Goal: Task Accomplishment & Management: Complete application form

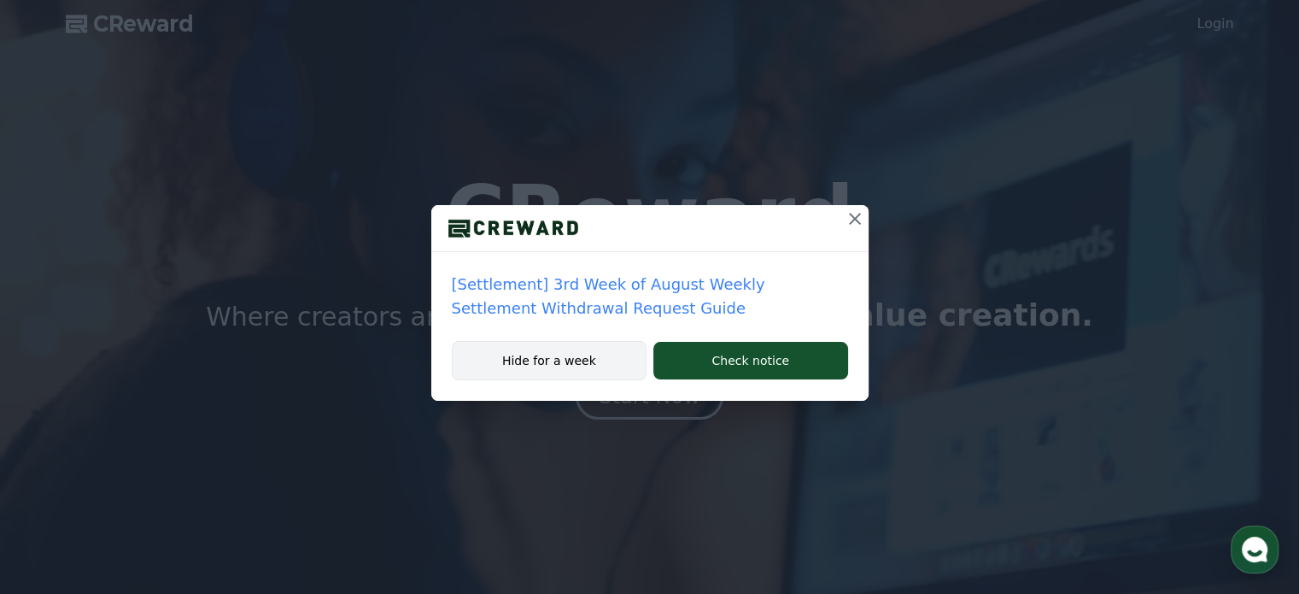
click at [541, 366] on button "Hide for a week" at bounding box center [550, 360] width 196 height 39
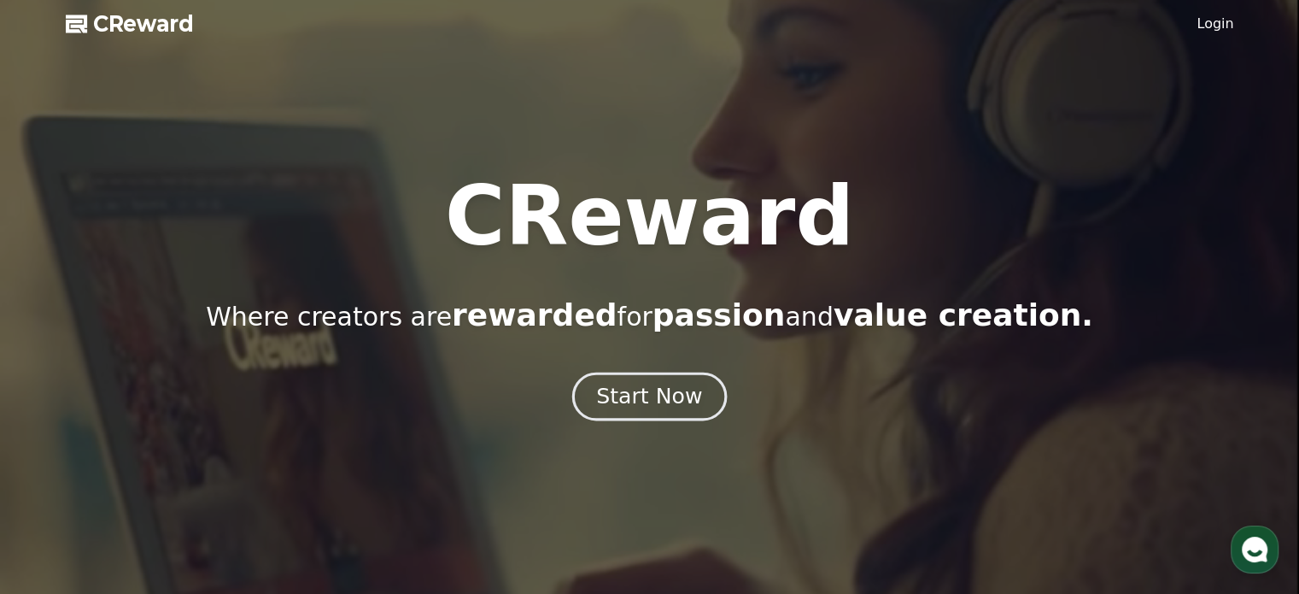
click at [648, 405] on div "Start Now" at bounding box center [649, 396] width 106 height 29
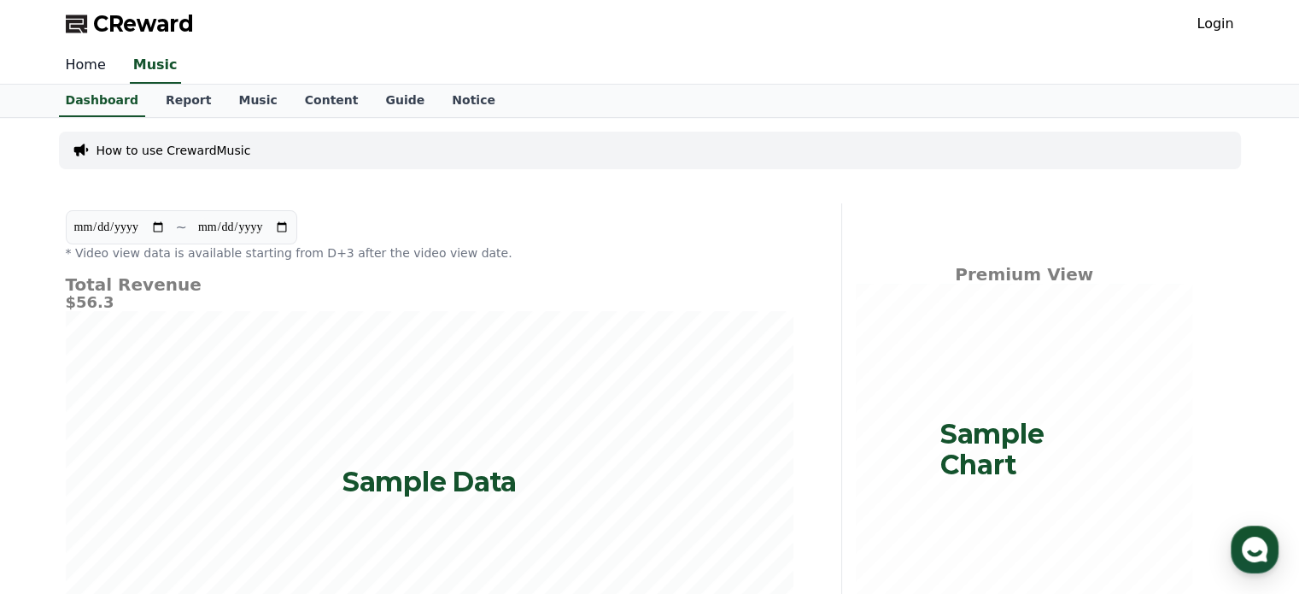
click at [97, 65] on link "Home" at bounding box center [85, 66] width 67 height 36
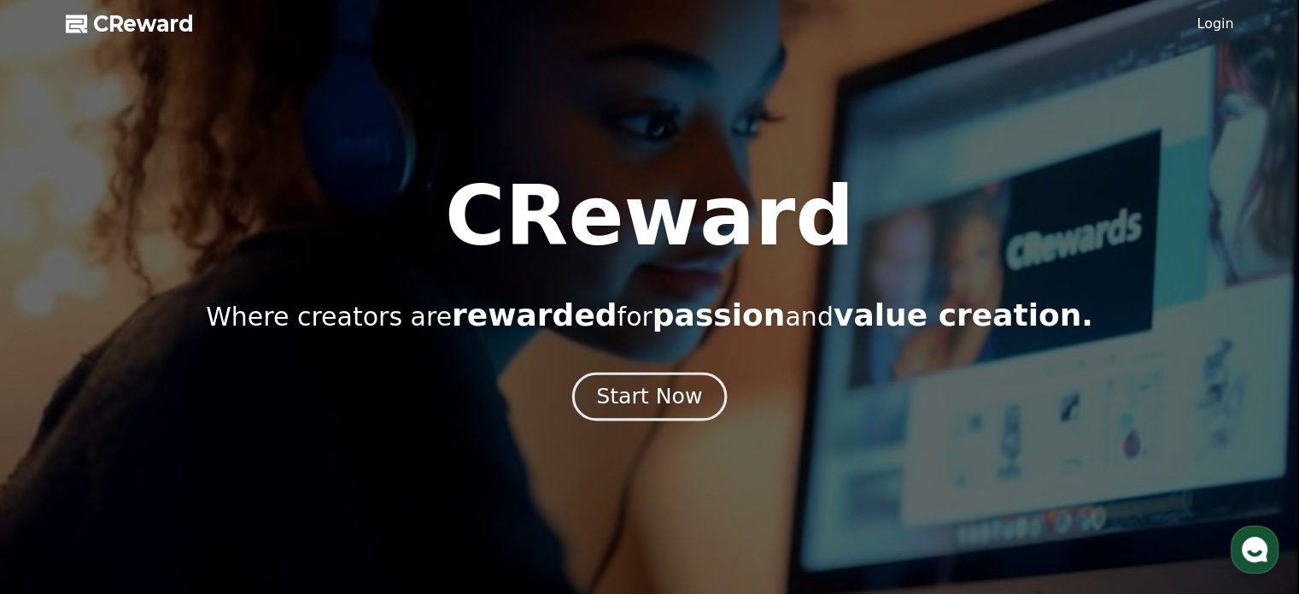
click at [677, 412] on button "Start Now" at bounding box center [649, 396] width 155 height 49
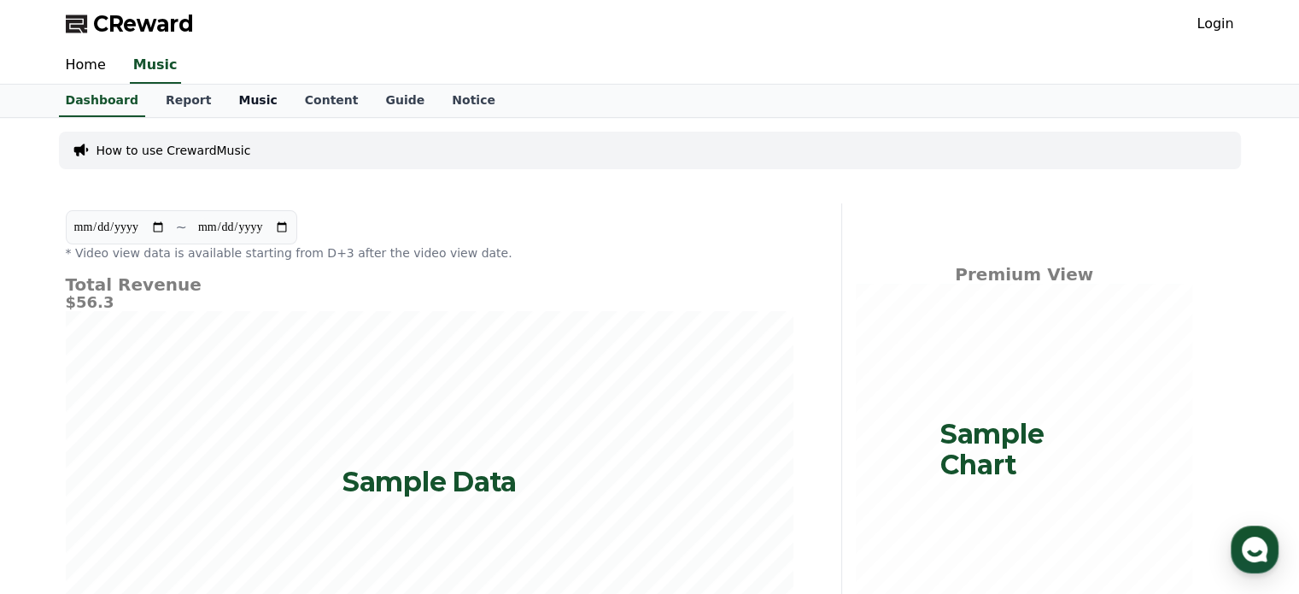
click at [225, 101] on link "Music" at bounding box center [258, 101] width 66 height 32
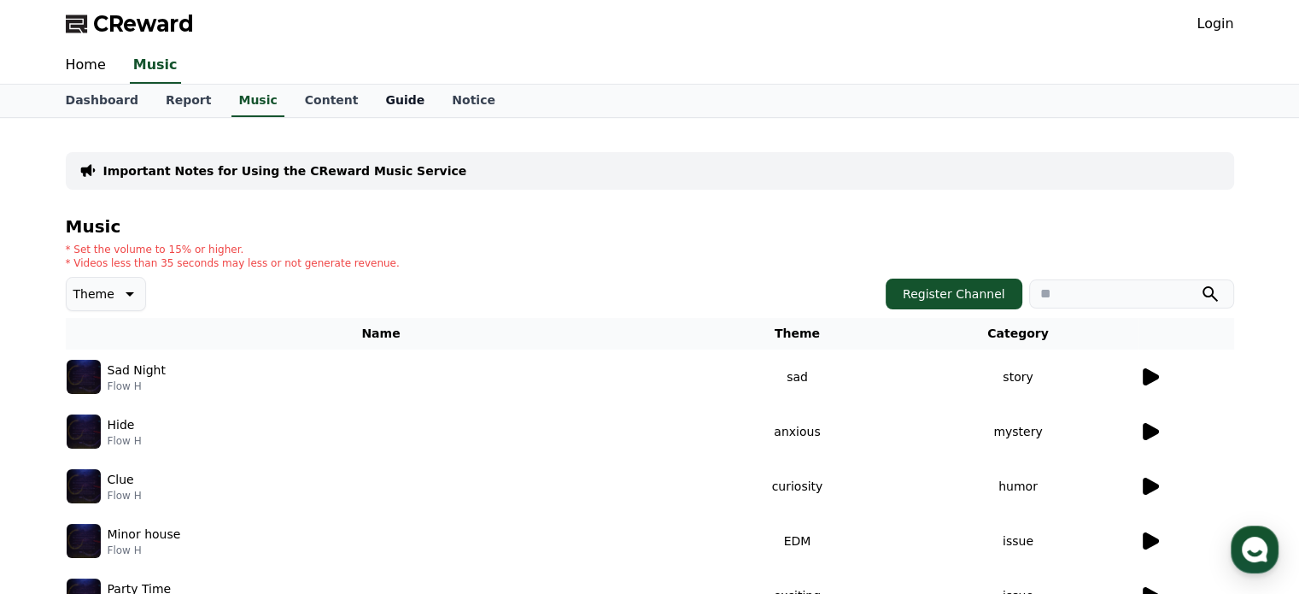
click at [372, 100] on link "Guide" at bounding box center [405, 101] width 67 height 32
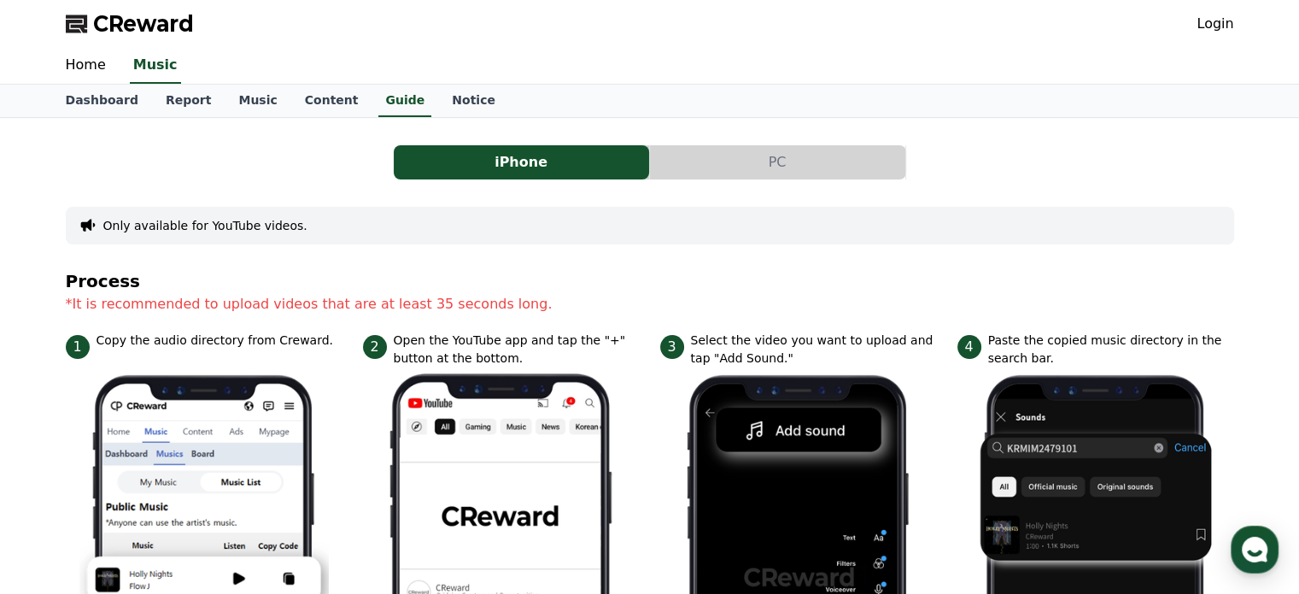
click at [778, 173] on button "PC" at bounding box center [777, 162] width 255 height 34
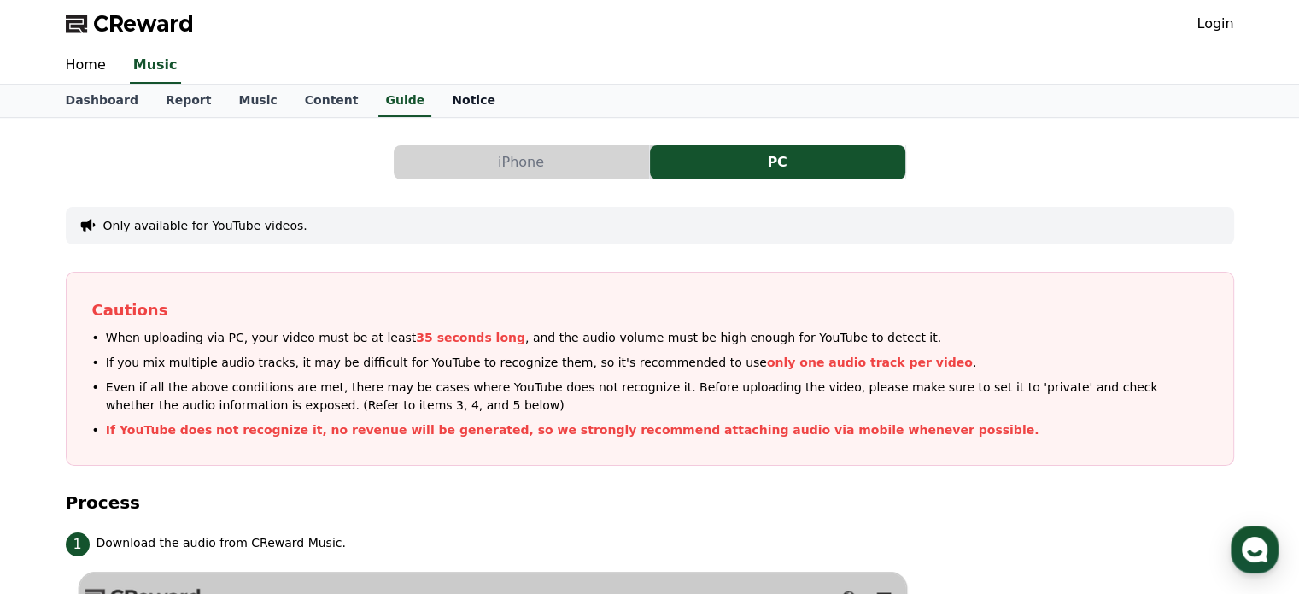
click at [438, 103] on link "Notice" at bounding box center [473, 101] width 71 height 32
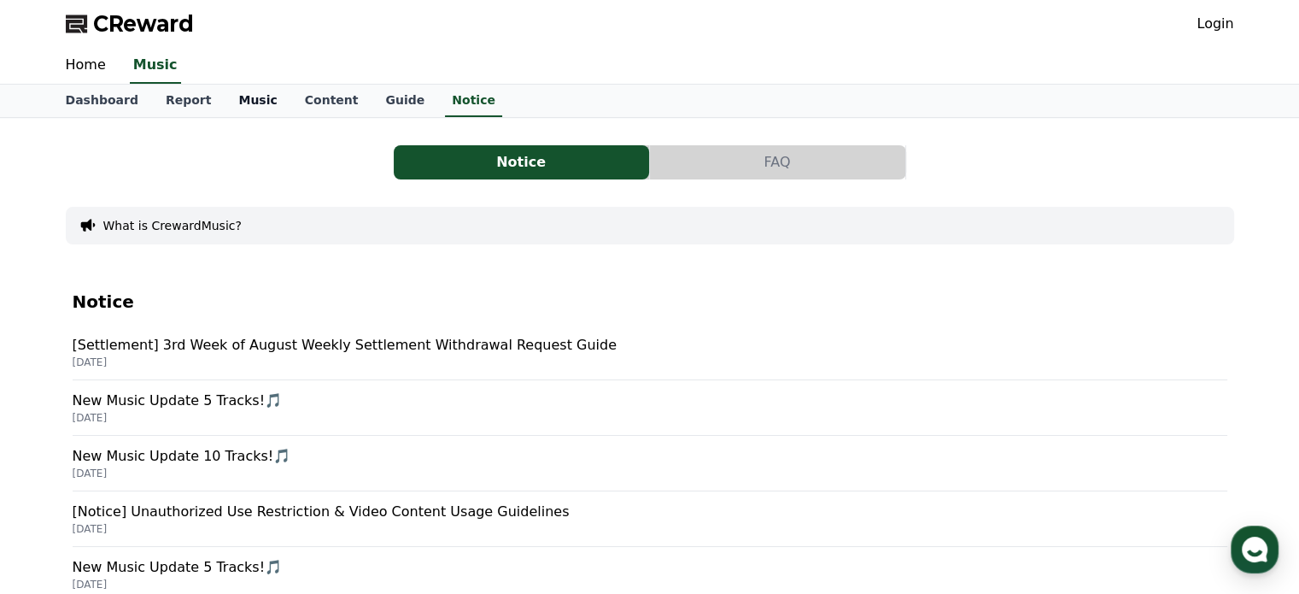
click at [237, 102] on link "Music" at bounding box center [258, 101] width 66 height 32
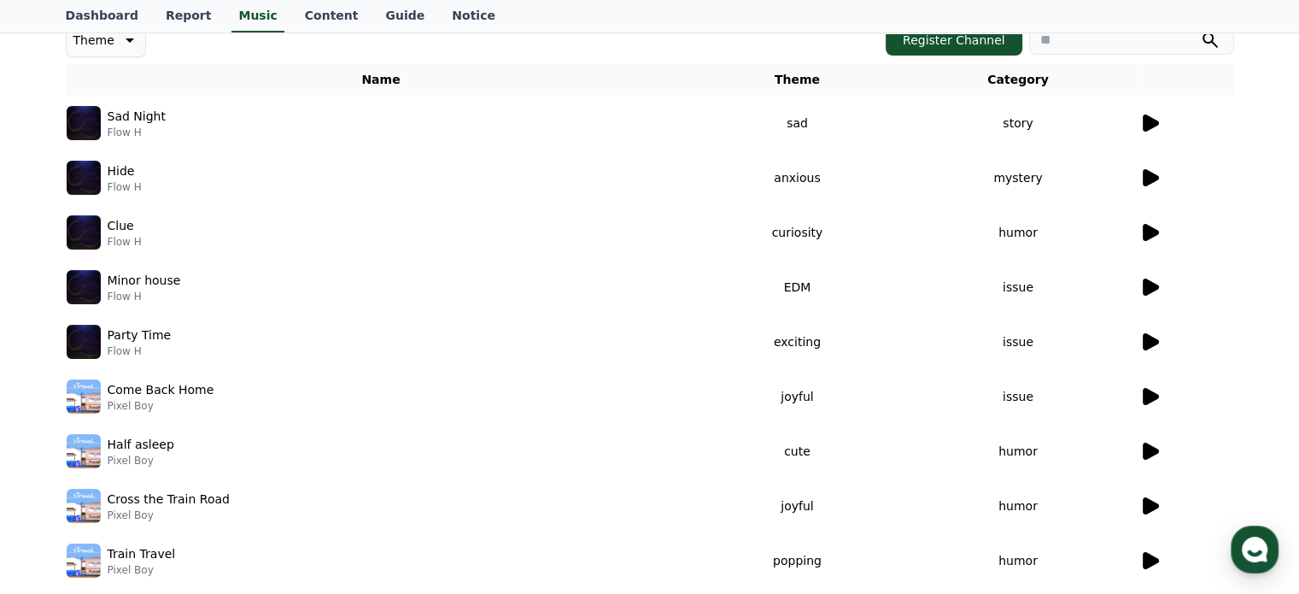
scroll to position [256, 0]
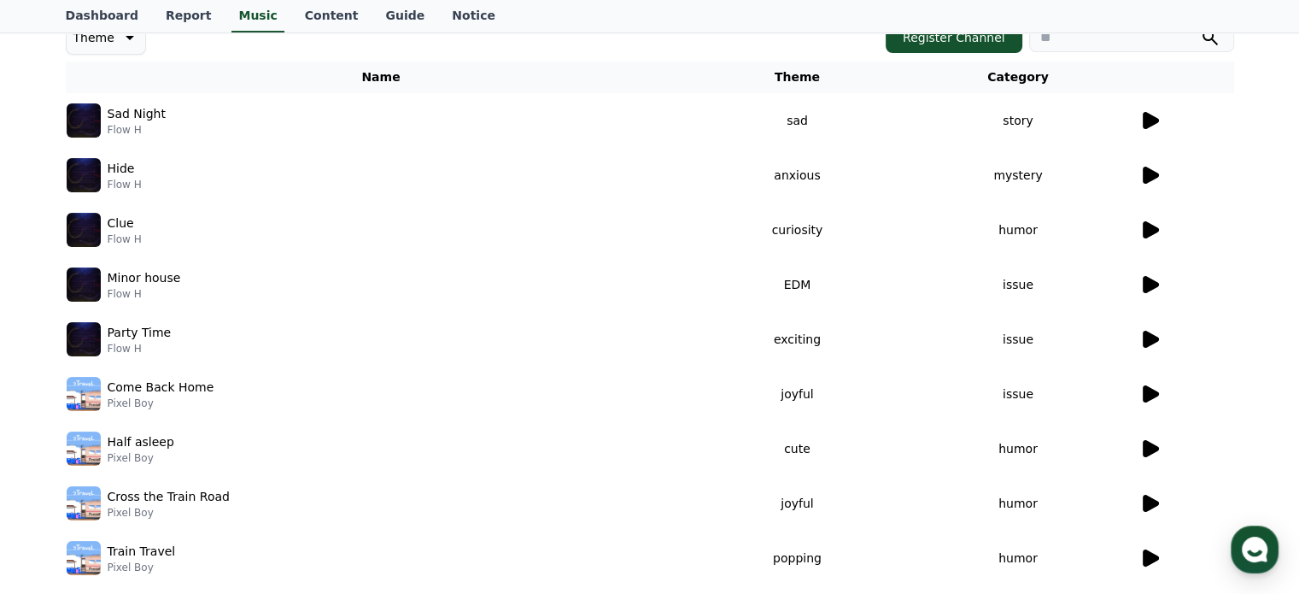
click at [1143, 170] on icon at bounding box center [1151, 175] width 16 height 17
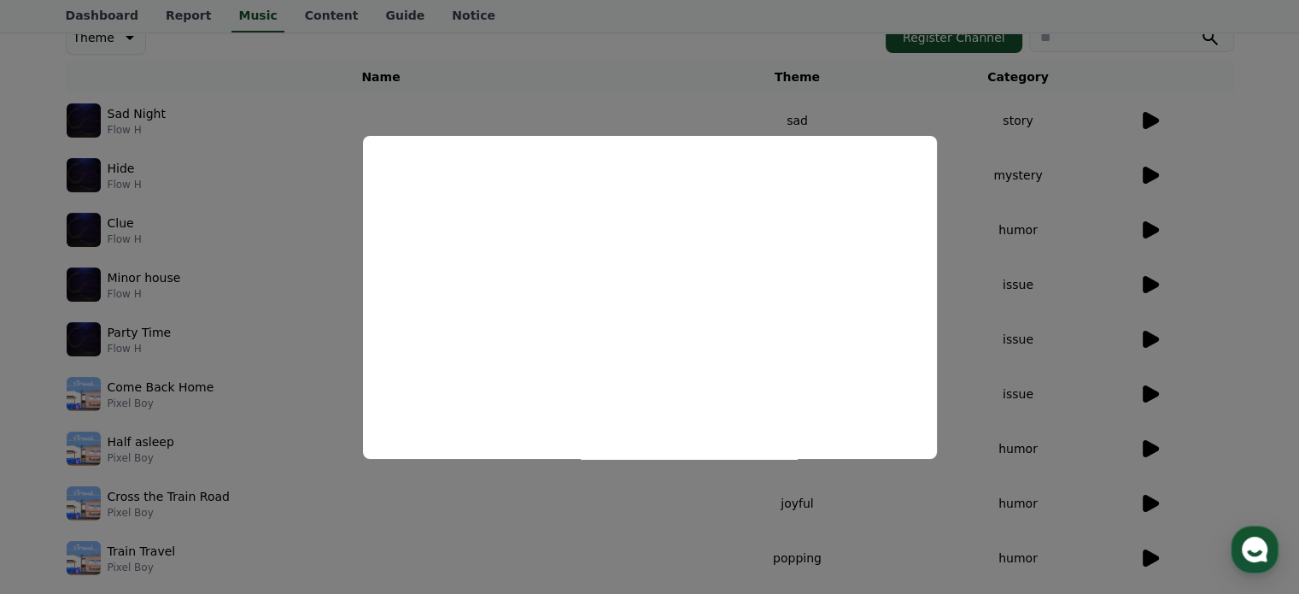
click at [1262, 284] on button "close modal" at bounding box center [649, 297] width 1299 height 594
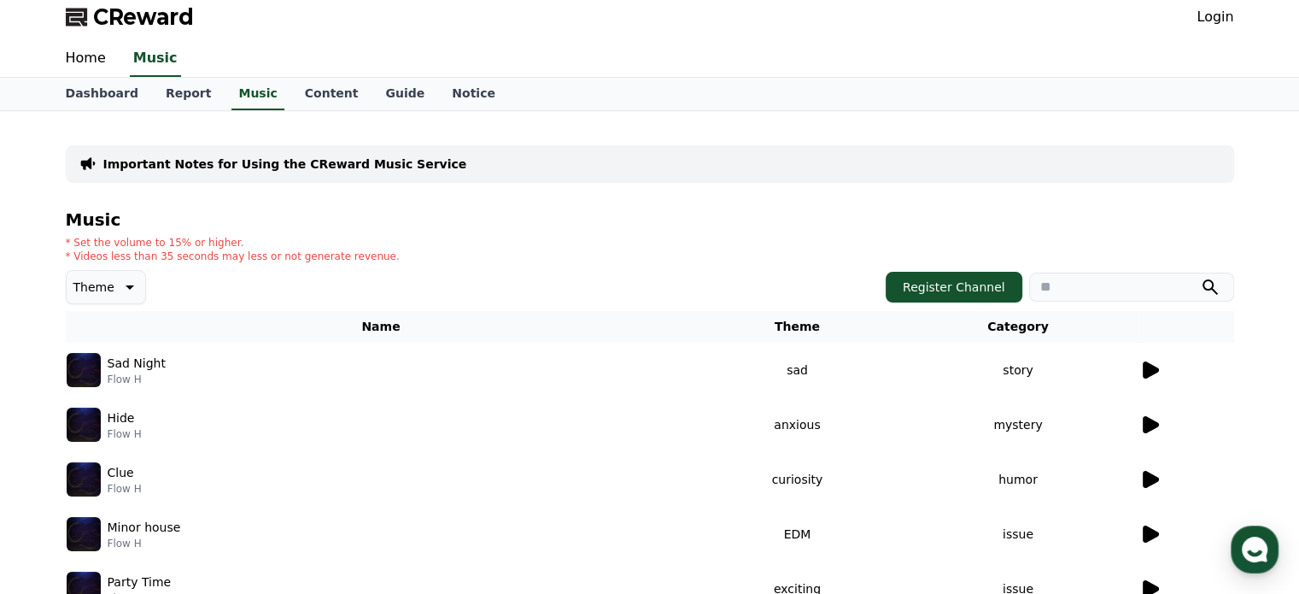
scroll to position [0, 0]
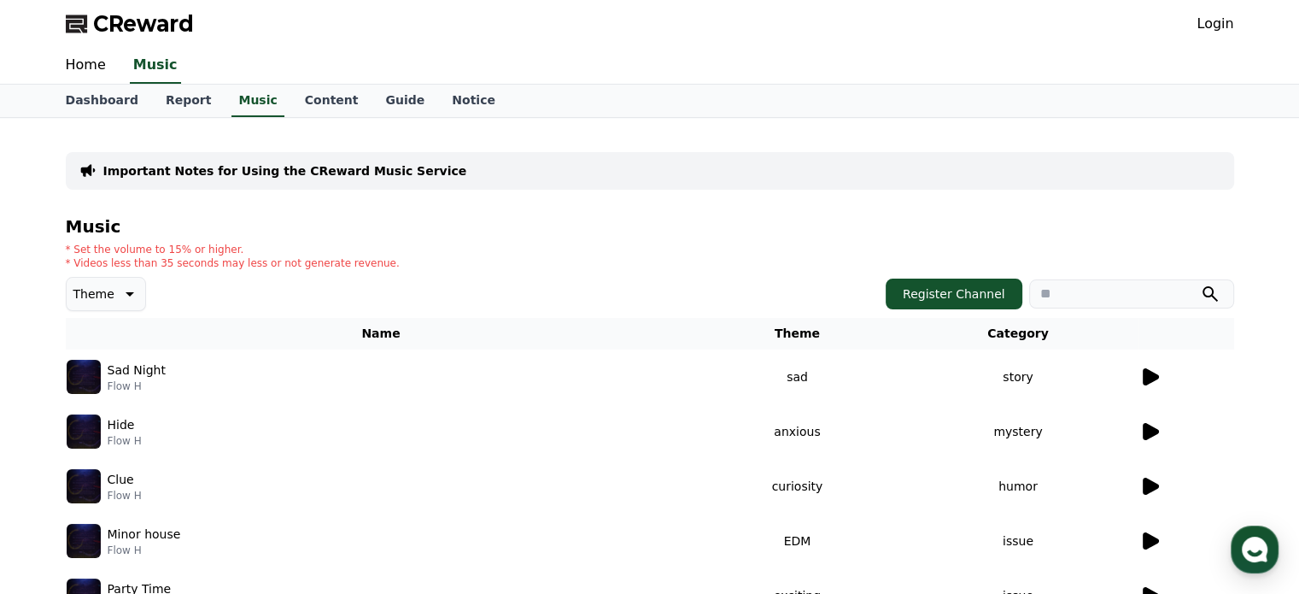
click at [1076, 292] on input "search" at bounding box center [1131, 293] width 205 height 29
type input "*******"
click at [1216, 284] on icon "submit" at bounding box center [1210, 294] width 21 height 21
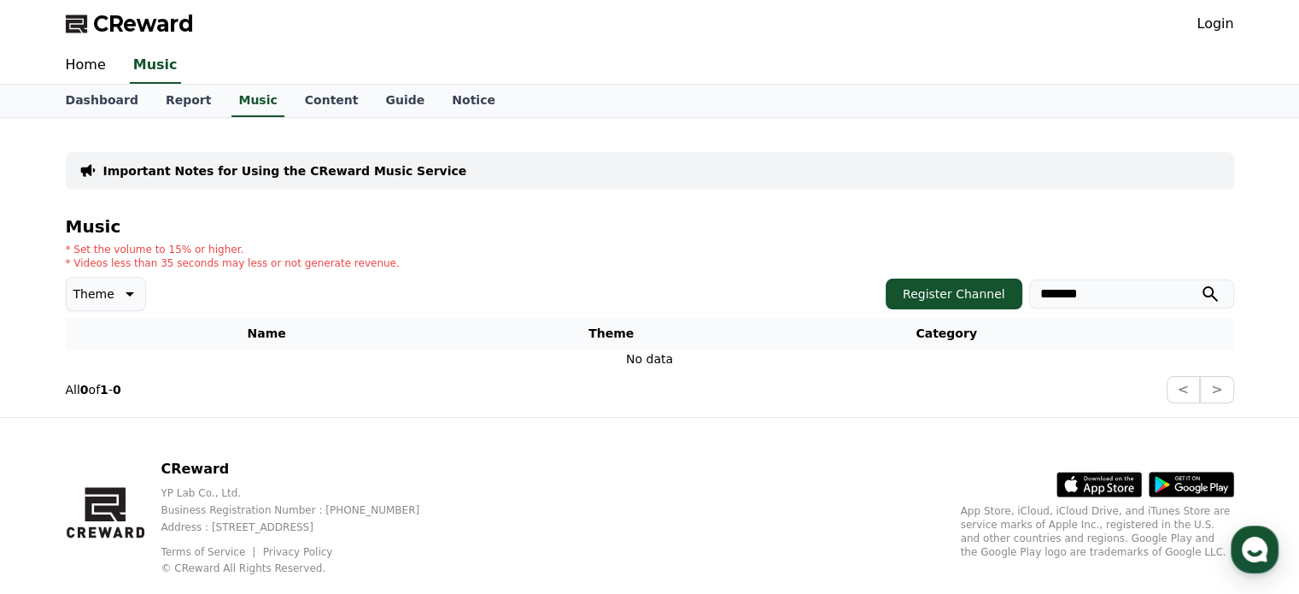
drag, startPoint x: 1069, startPoint y: 300, endPoint x: 878, endPoint y: 296, distance: 190.5
click at [878, 296] on div "Theme Register Channel *******" at bounding box center [650, 294] width 1169 height 34
click at [1208, 293] on icon "submit" at bounding box center [1210, 294] width 21 height 21
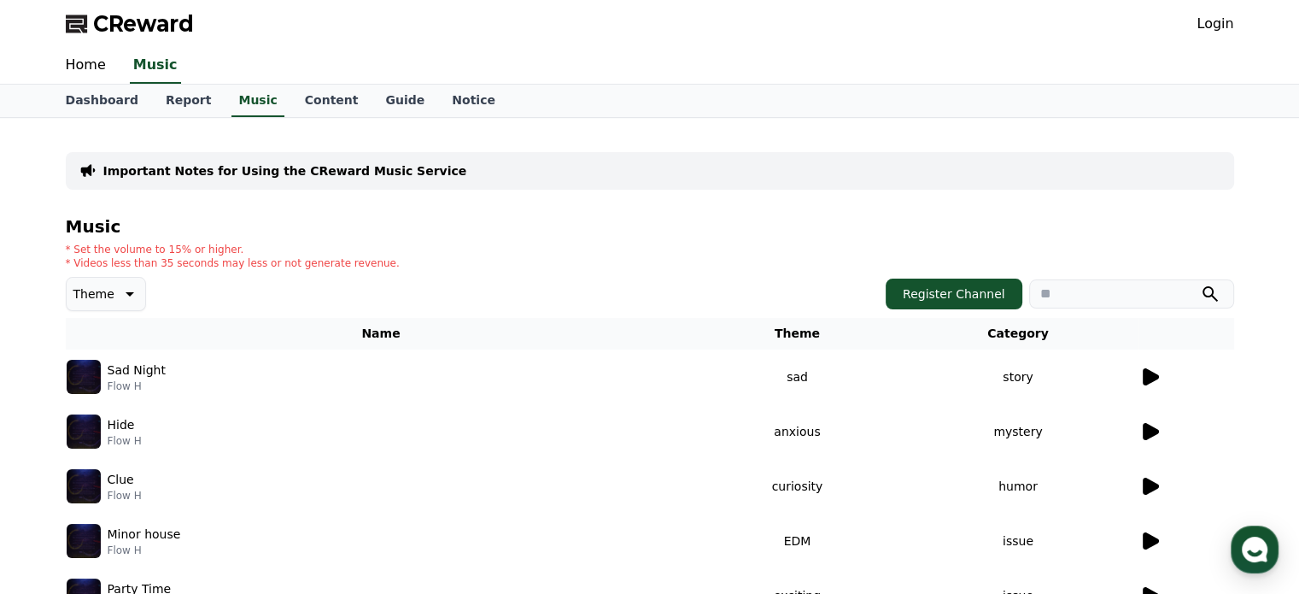
click at [1156, 370] on icon at bounding box center [1150, 376] width 21 height 21
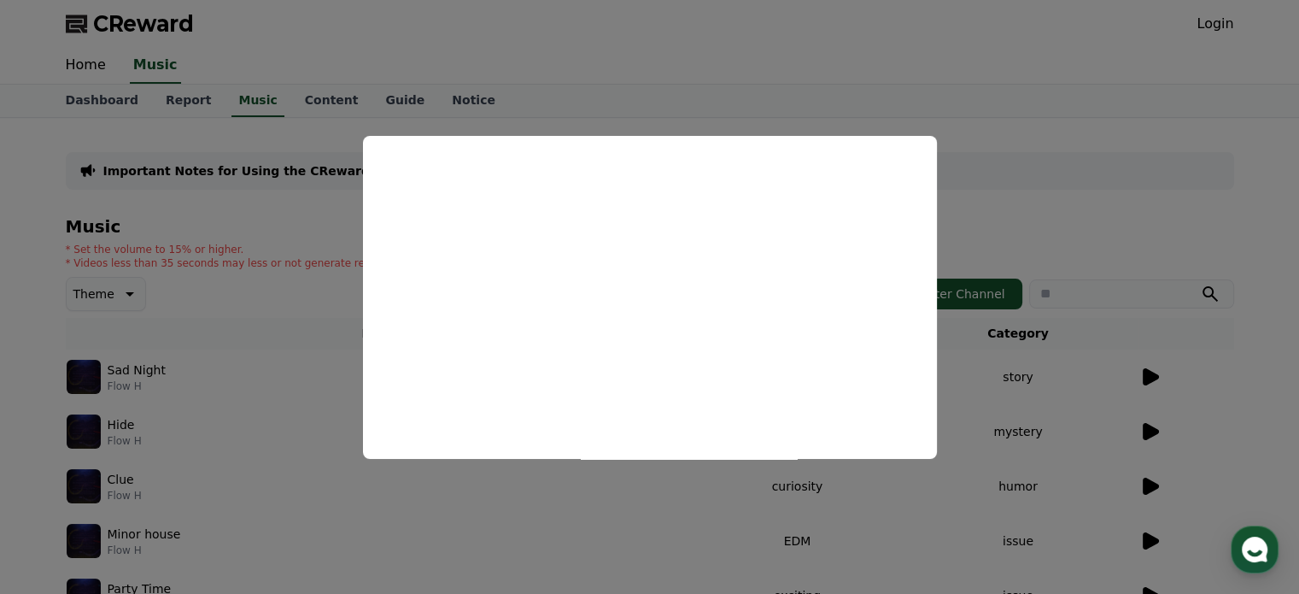
click at [1216, 132] on button "close modal" at bounding box center [649, 297] width 1299 height 594
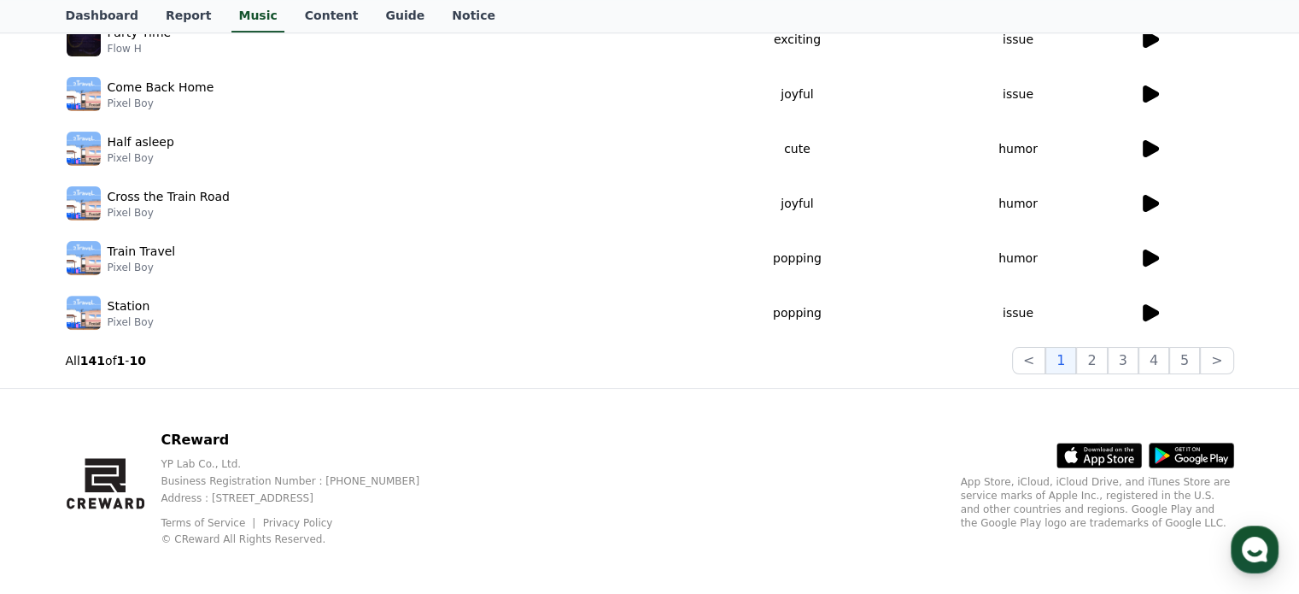
scroll to position [561, 0]
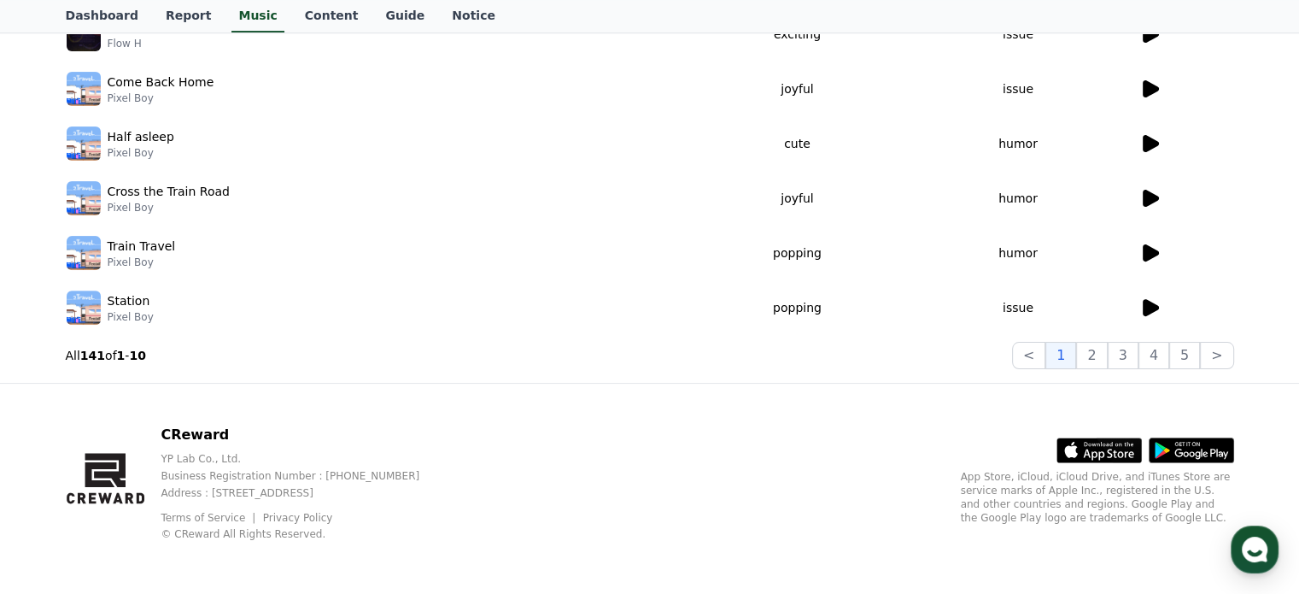
click at [1147, 310] on icon at bounding box center [1151, 307] width 16 height 17
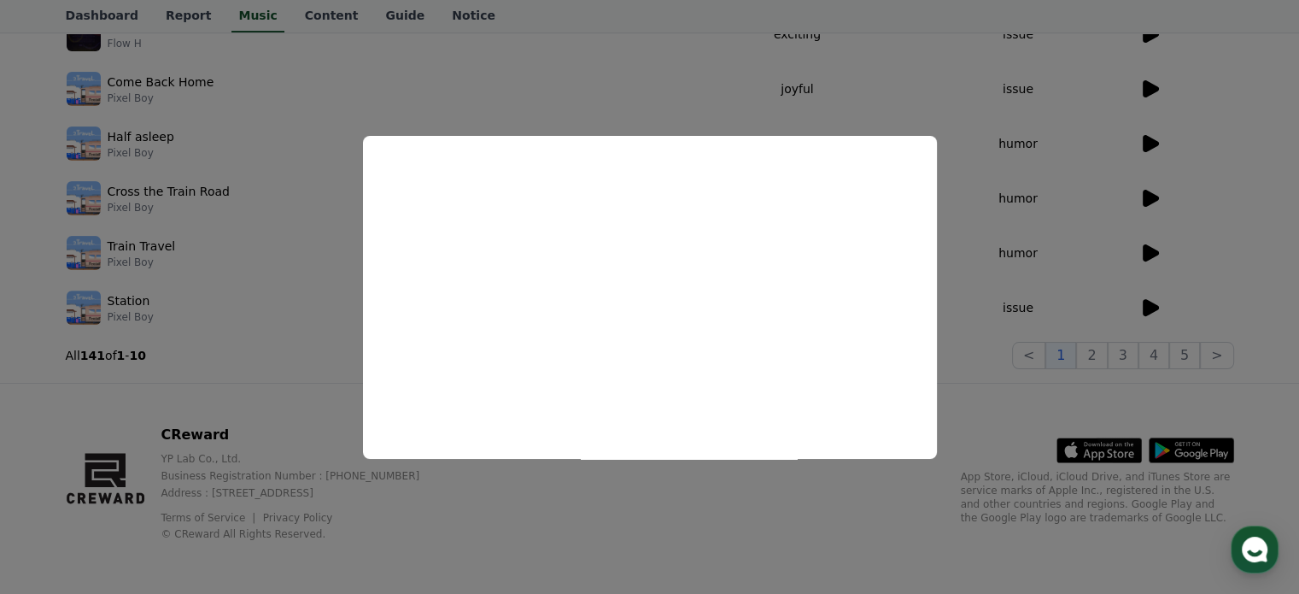
click at [1202, 283] on button "close modal" at bounding box center [649, 297] width 1299 height 594
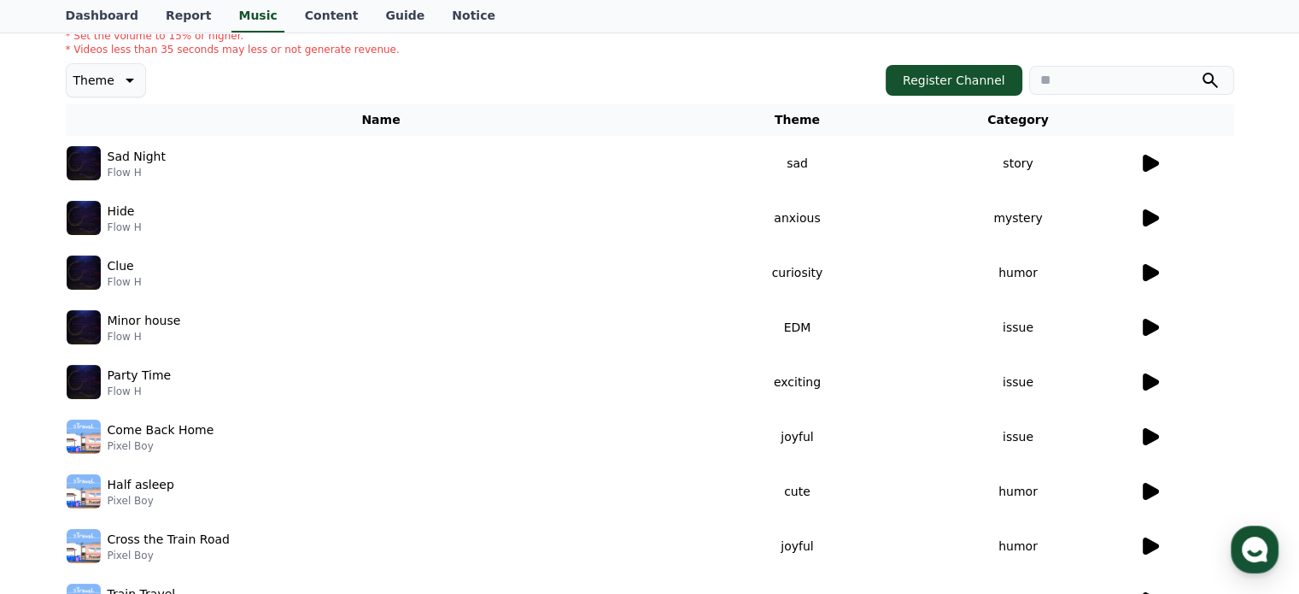
scroll to position [256, 0]
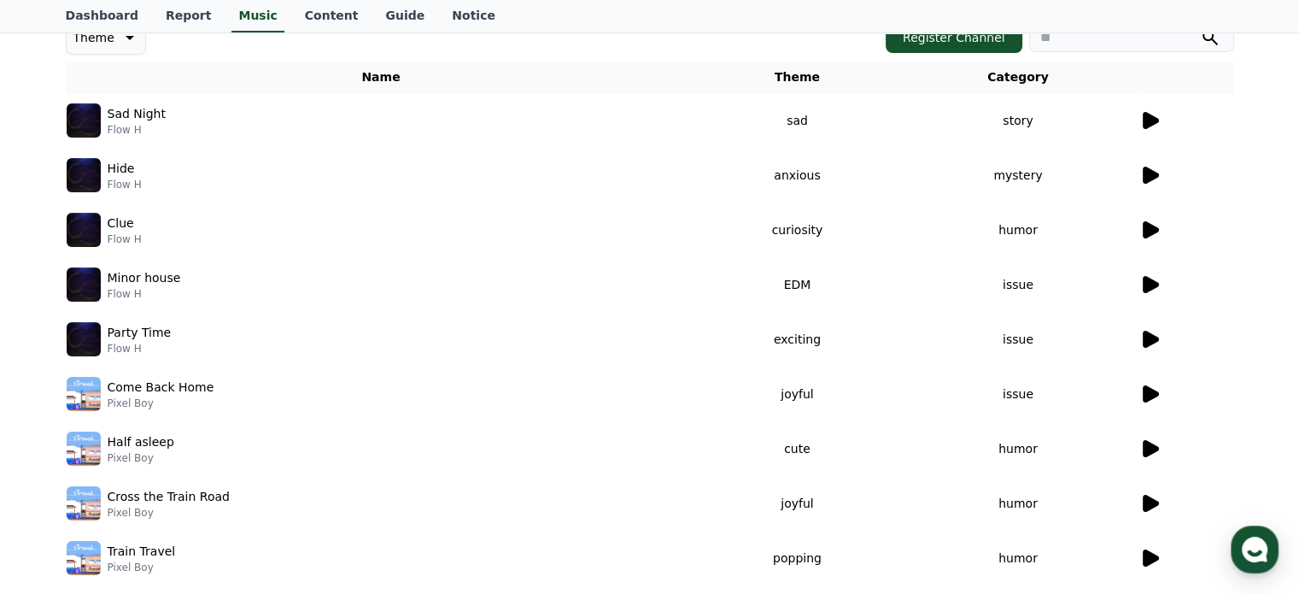
click at [1144, 173] on icon at bounding box center [1151, 175] width 16 height 17
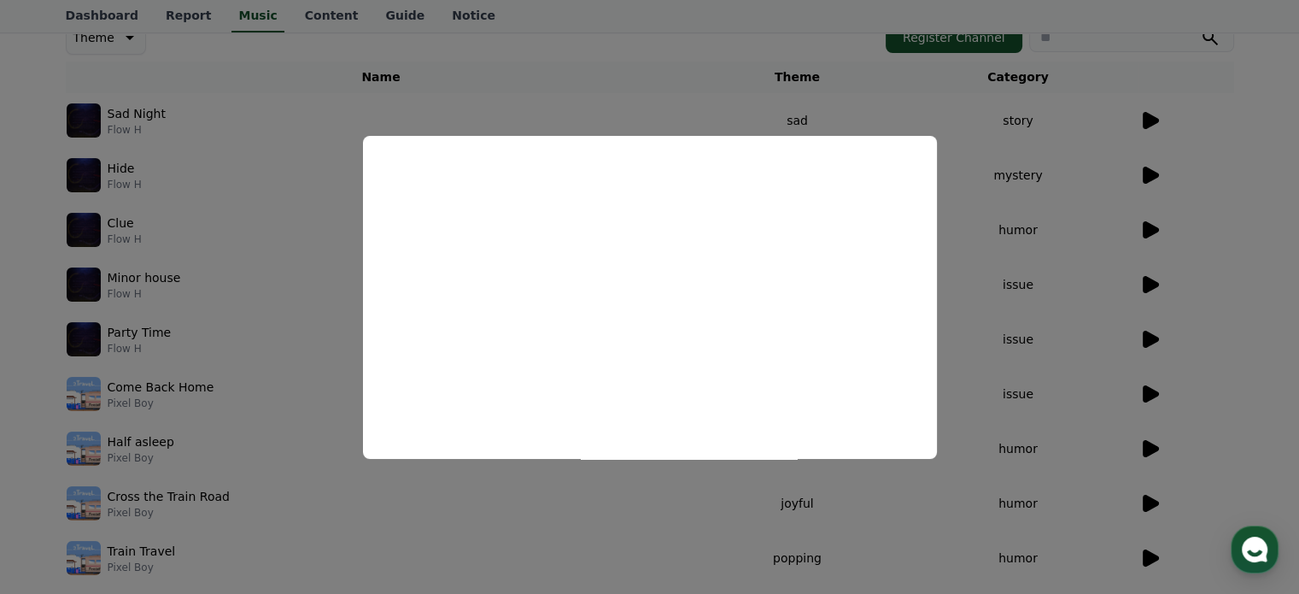
click at [1225, 296] on button "close modal" at bounding box center [649, 297] width 1299 height 594
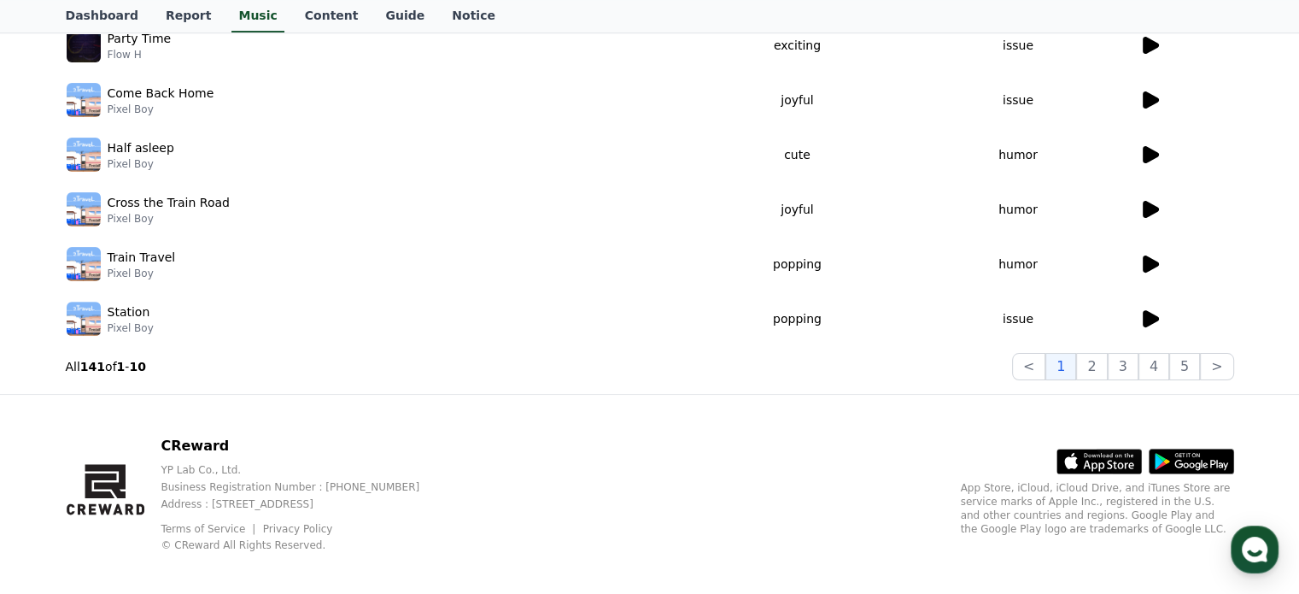
scroll to position [561, 0]
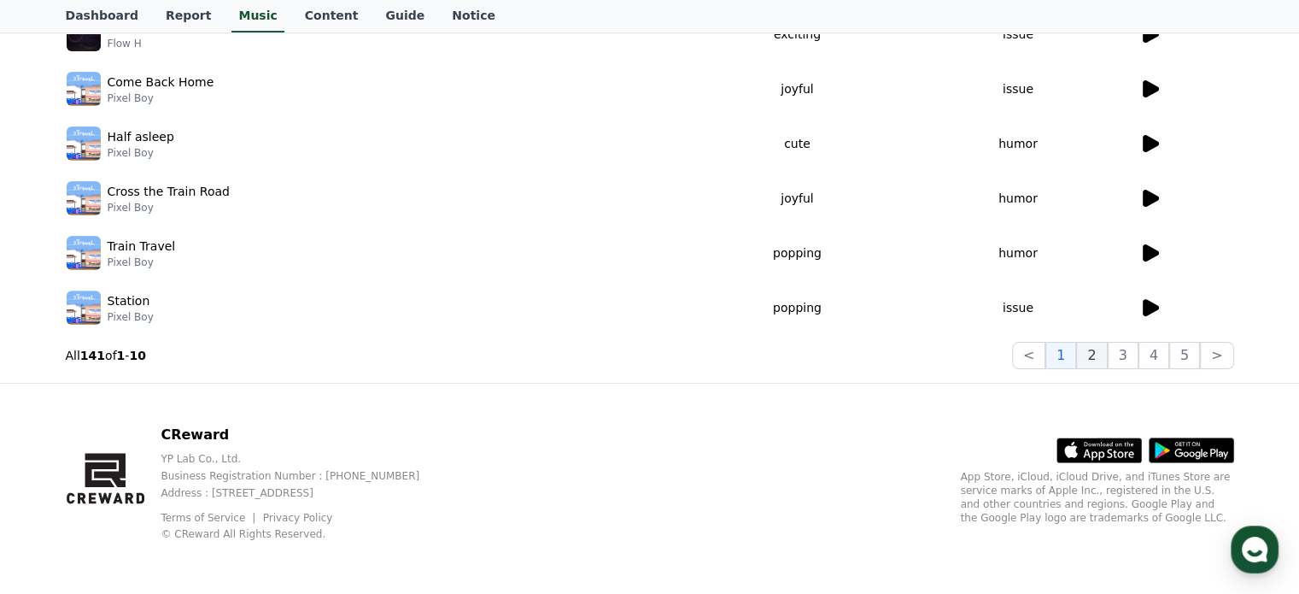
click at [1090, 358] on button "2" at bounding box center [1091, 355] width 31 height 27
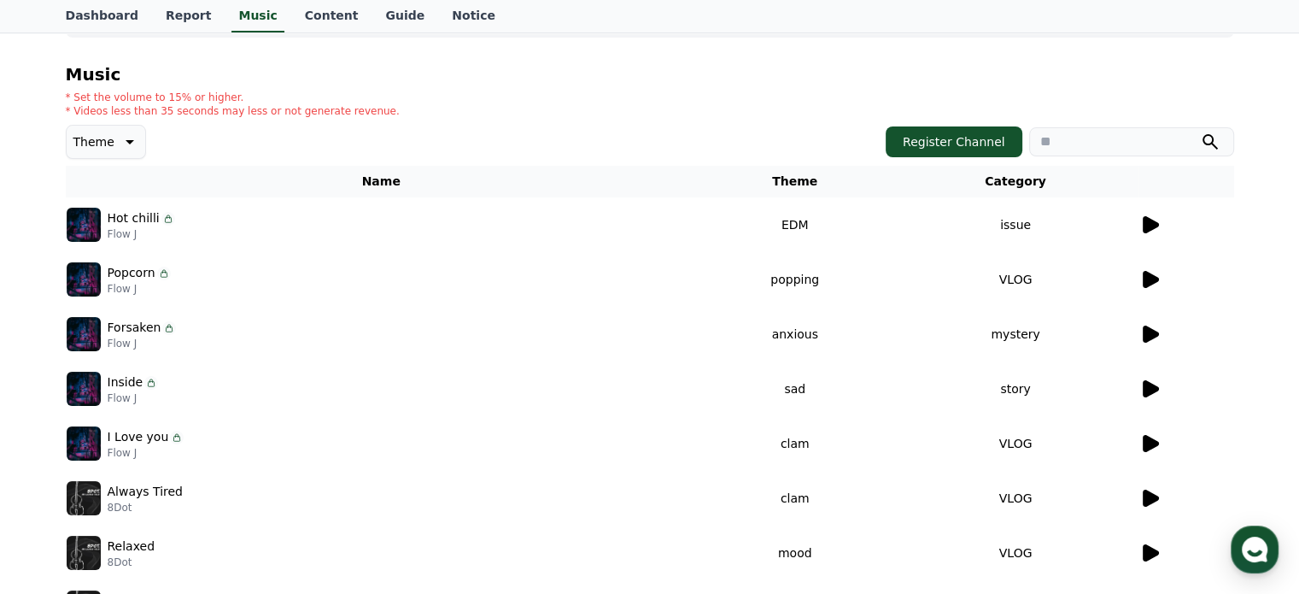
scroll to position [134, 0]
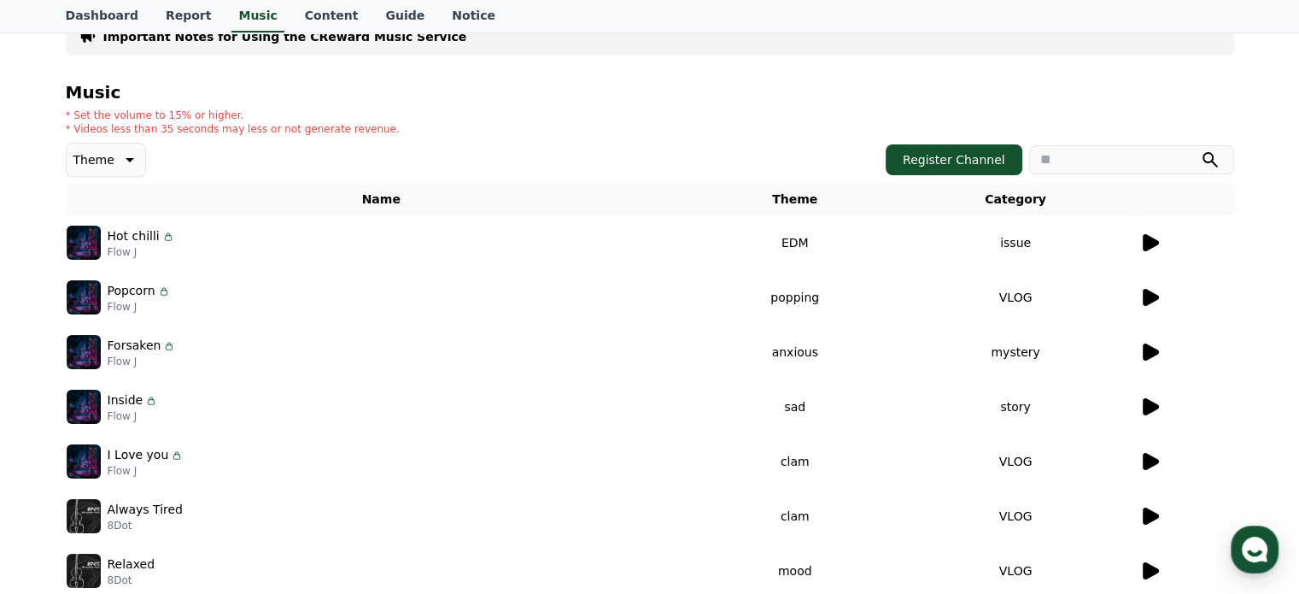
click at [1150, 352] on icon at bounding box center [1151, 351] width 16 height 17
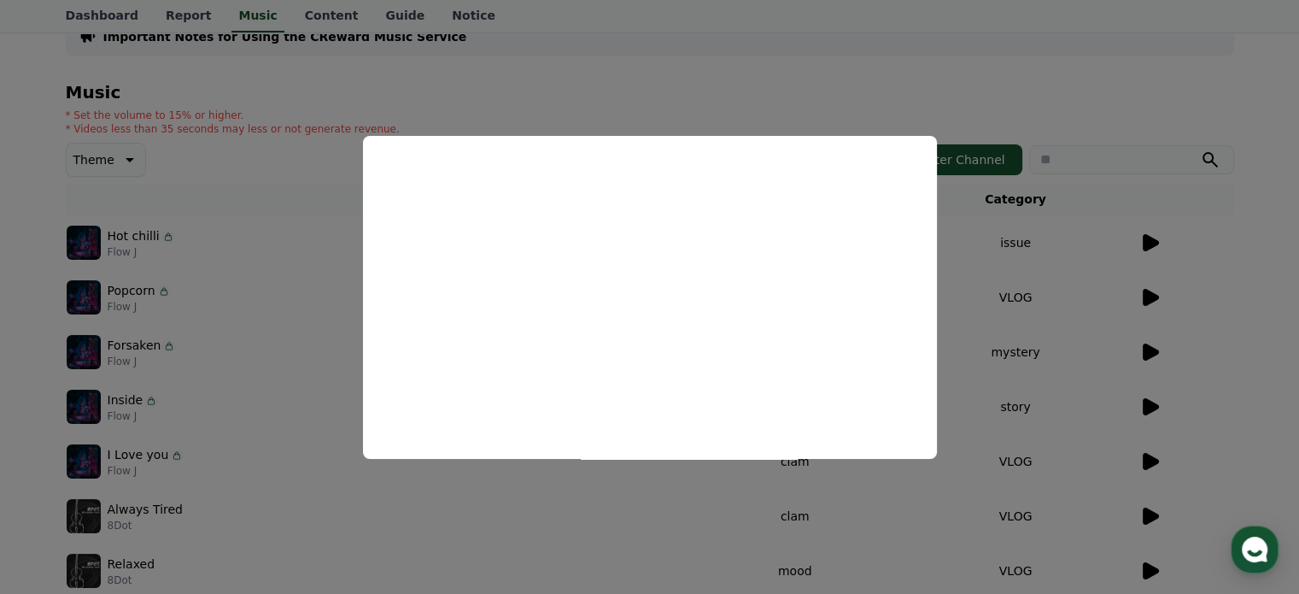
click at [982, 344] on button "close modal" at bounding box center [649, 297] width 1299 height 594
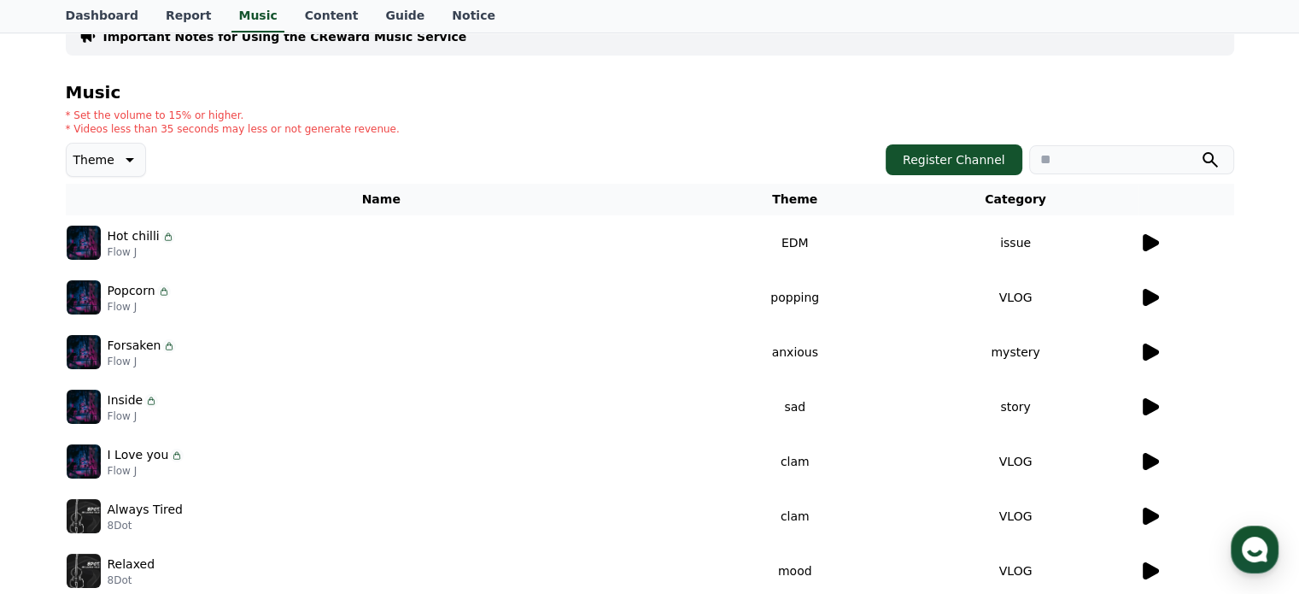
click at [162, 347] on icon at bounding box center [169, 346] width 14 height 14
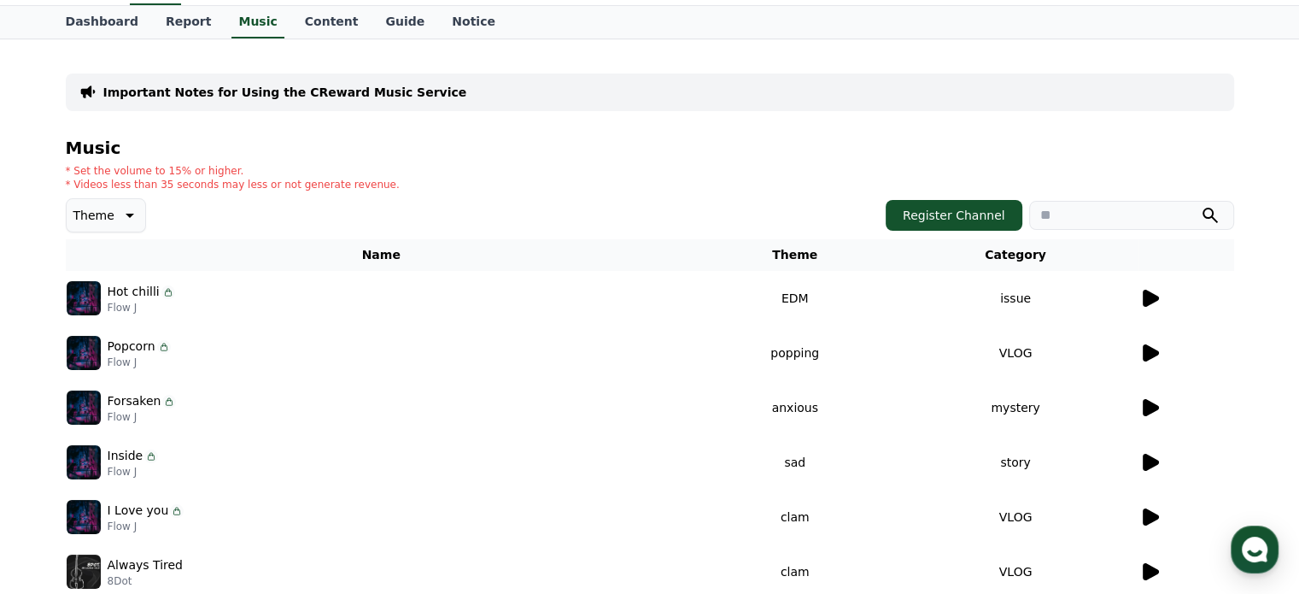
scroll to position [0, 0]
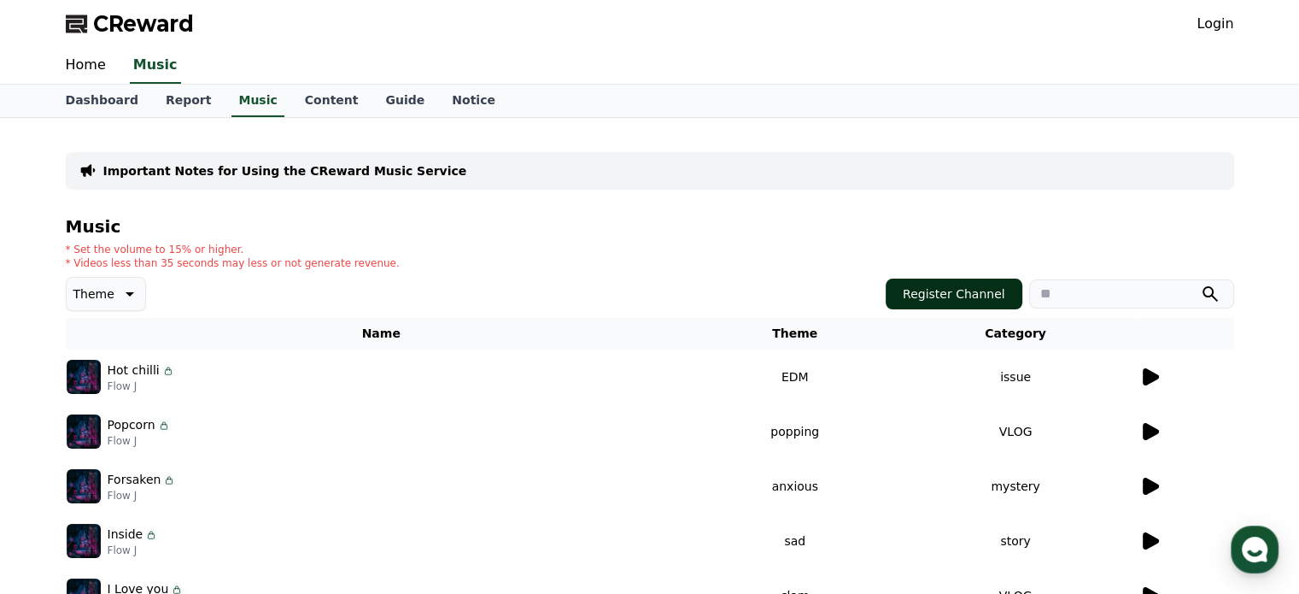
click at [980, 298] on button "Register Channel" at bounding box center [954, 293] width 137 height 31
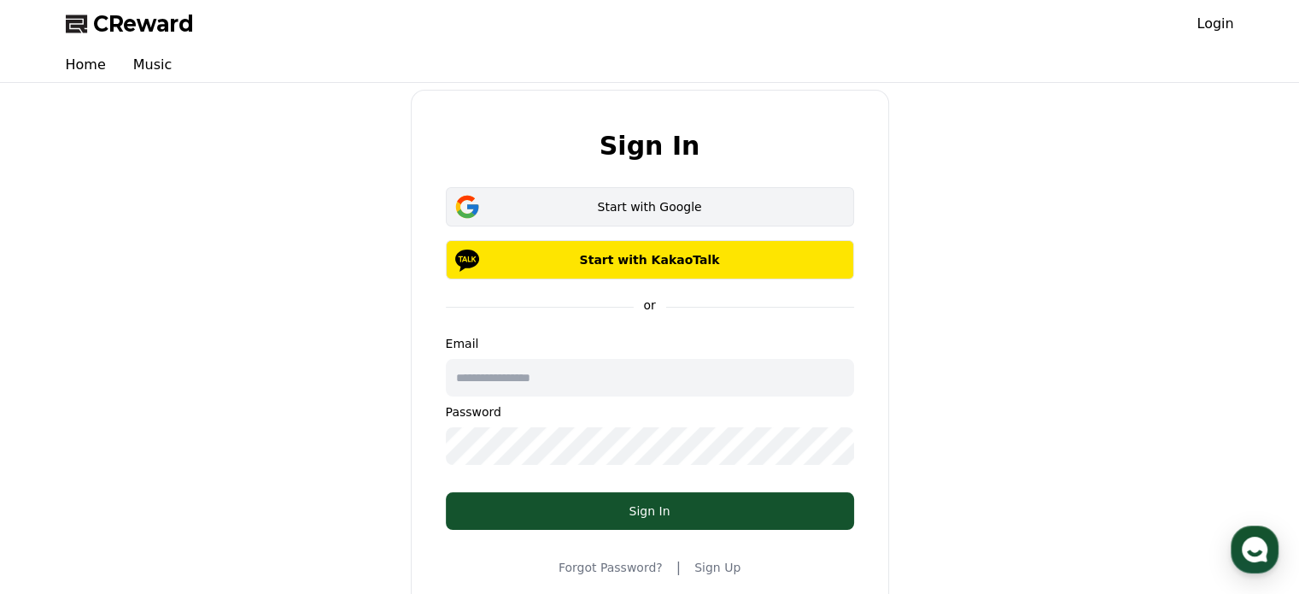
click at [653, 199] on div "Start with Google" at bounding box center [650, 206] width 359 height 17
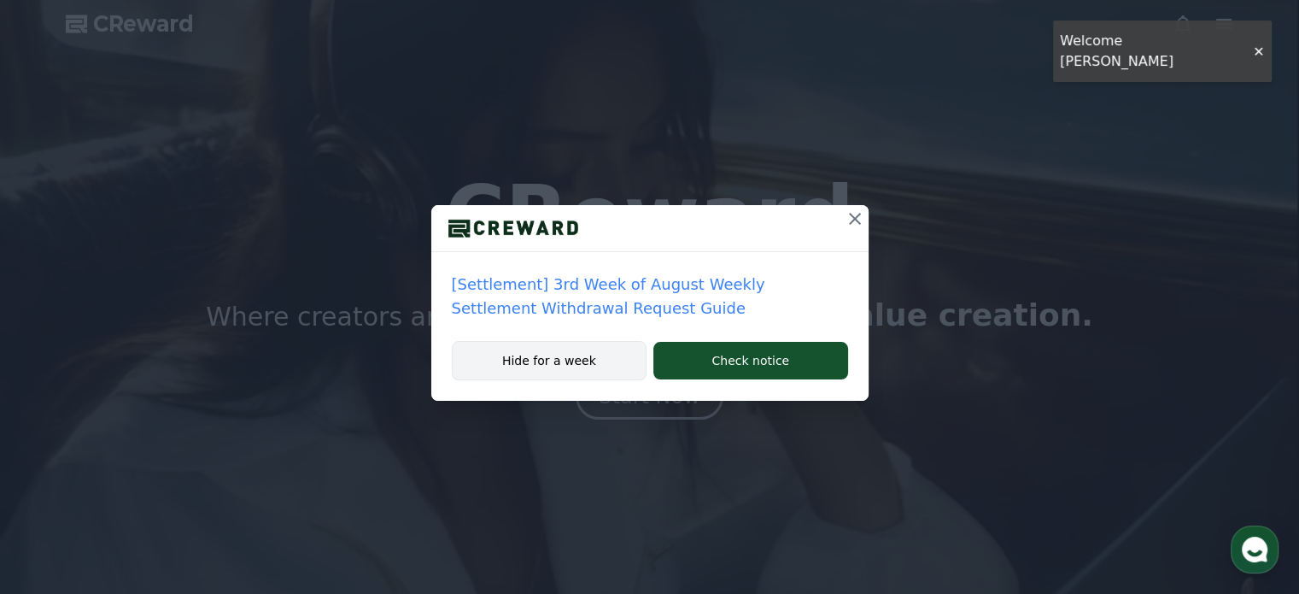
click at [585, 360] on button "Hide for a week" at bounding box center [550, 360] width 196 height 39
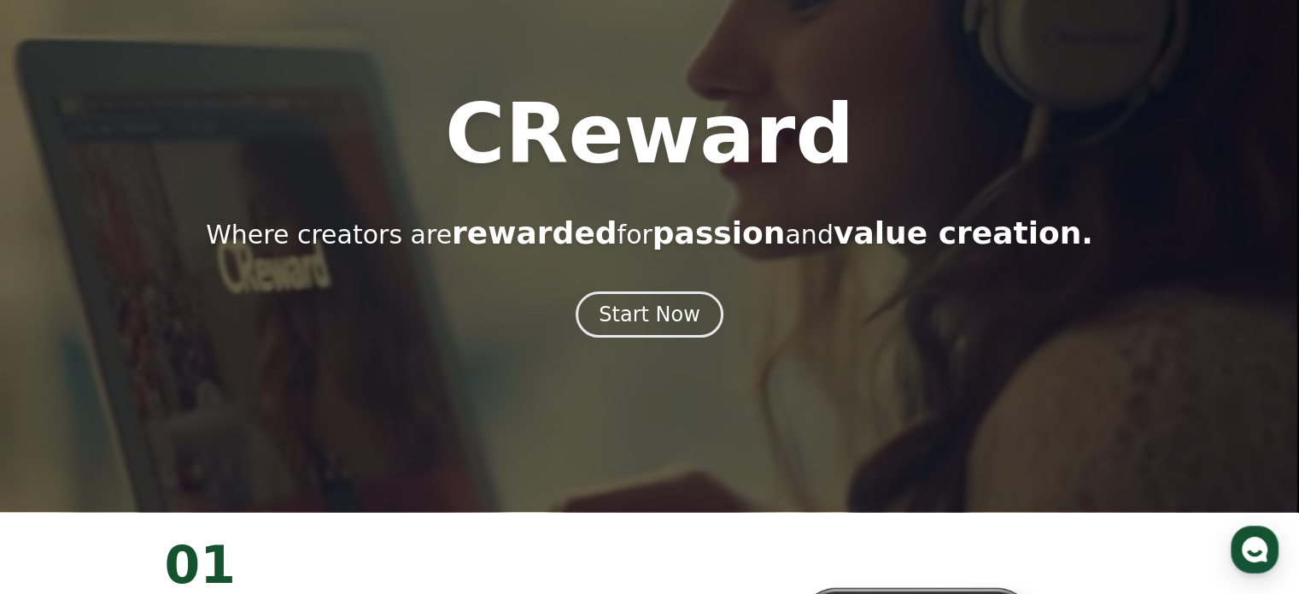
scroll to position [85, 0]
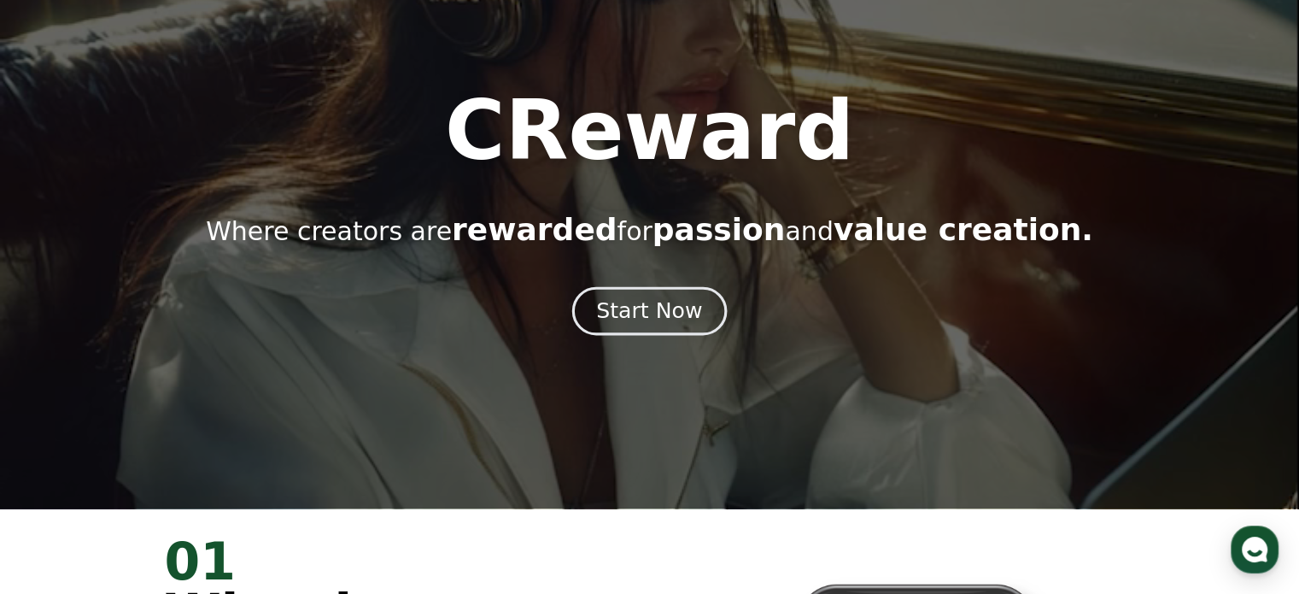
click at [663, 318] on div "Start Now" at bounding box center [649, 310] width 106 height 29
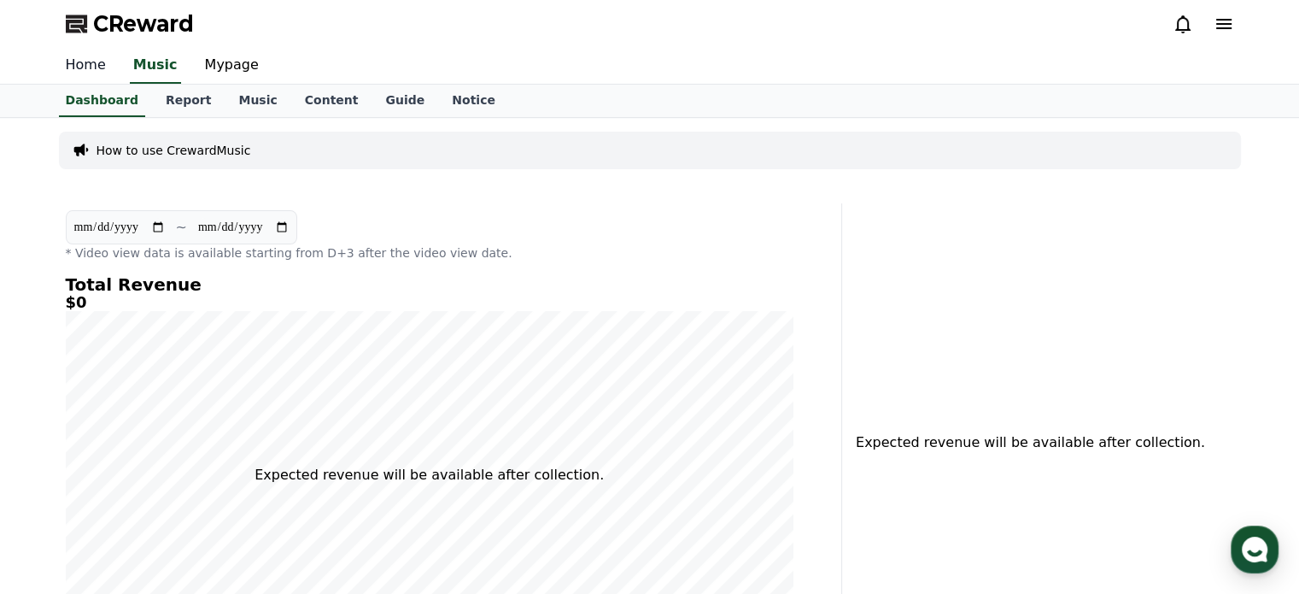
click at [72, 67] on link "Home" at bounding box center [85, 66] width 67 height 36
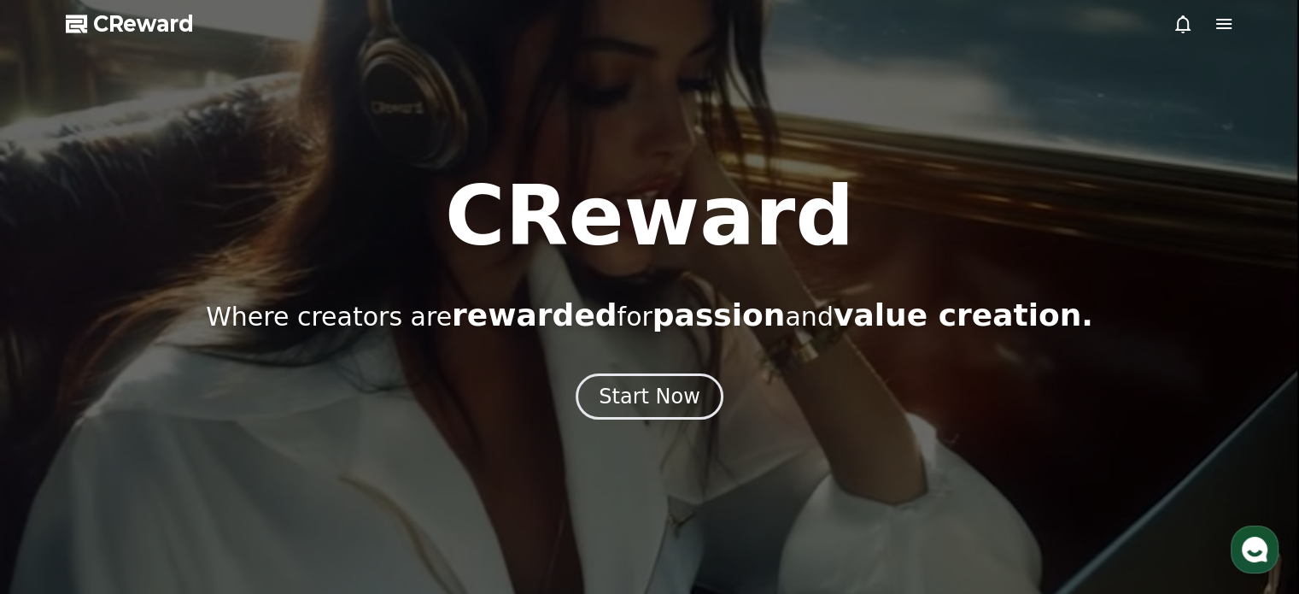
click at [1223, 27] on icon at bounding box center [1223, 24] width 15 height 10
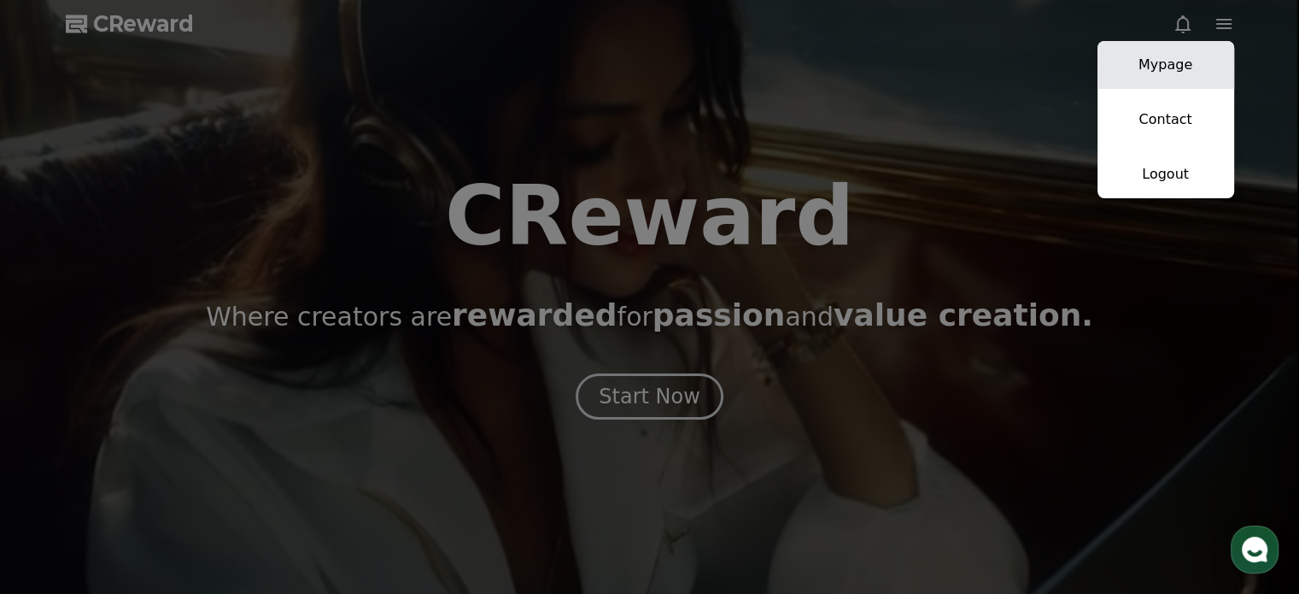
click at [1196, 64] on link "Mypage" at bounding box center [1166, 65] width 137 height 48
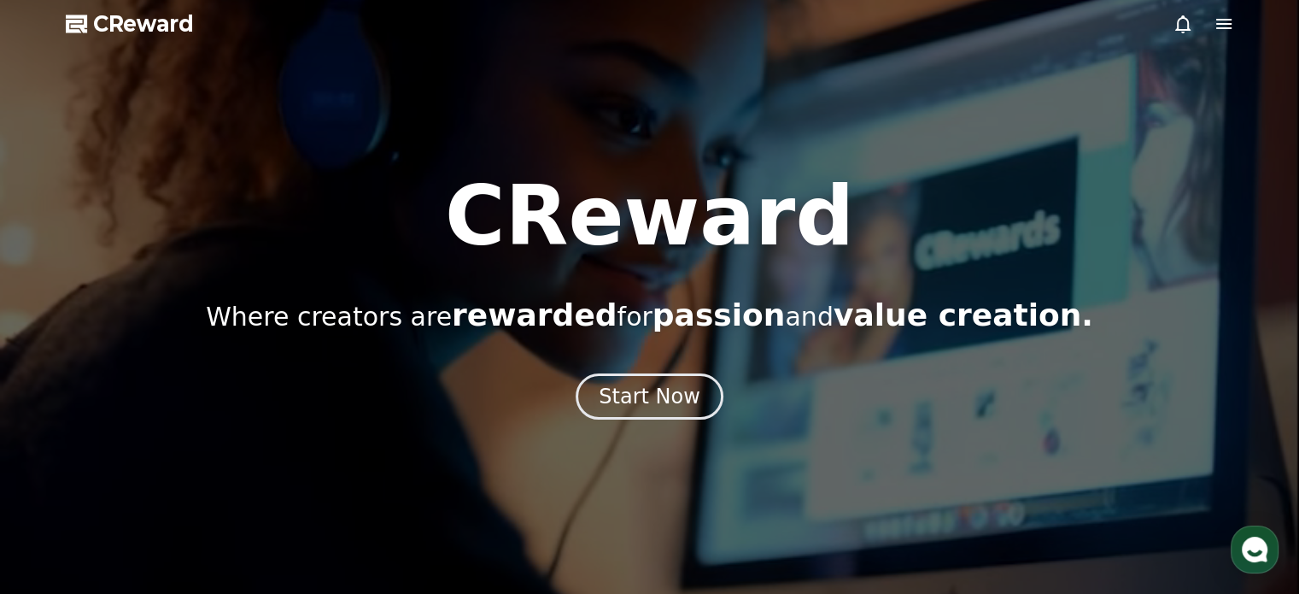
select select "**********"
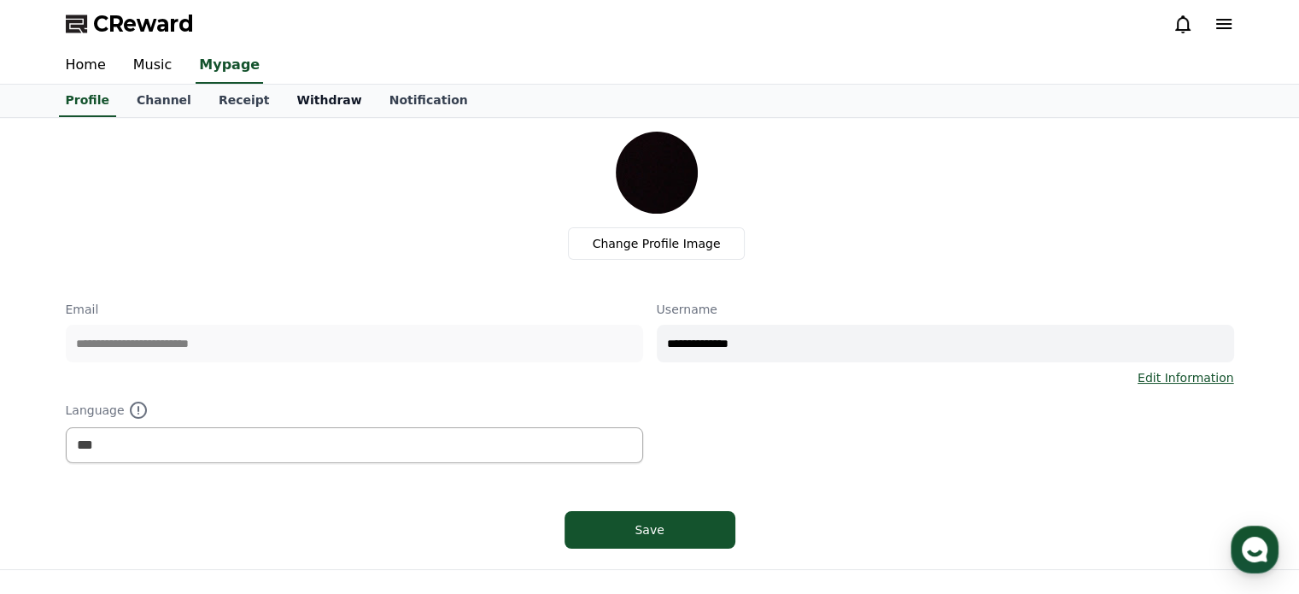
click at [321, 96] on link "Withdraw" at bounding box center [329, 101] width 92 height 32
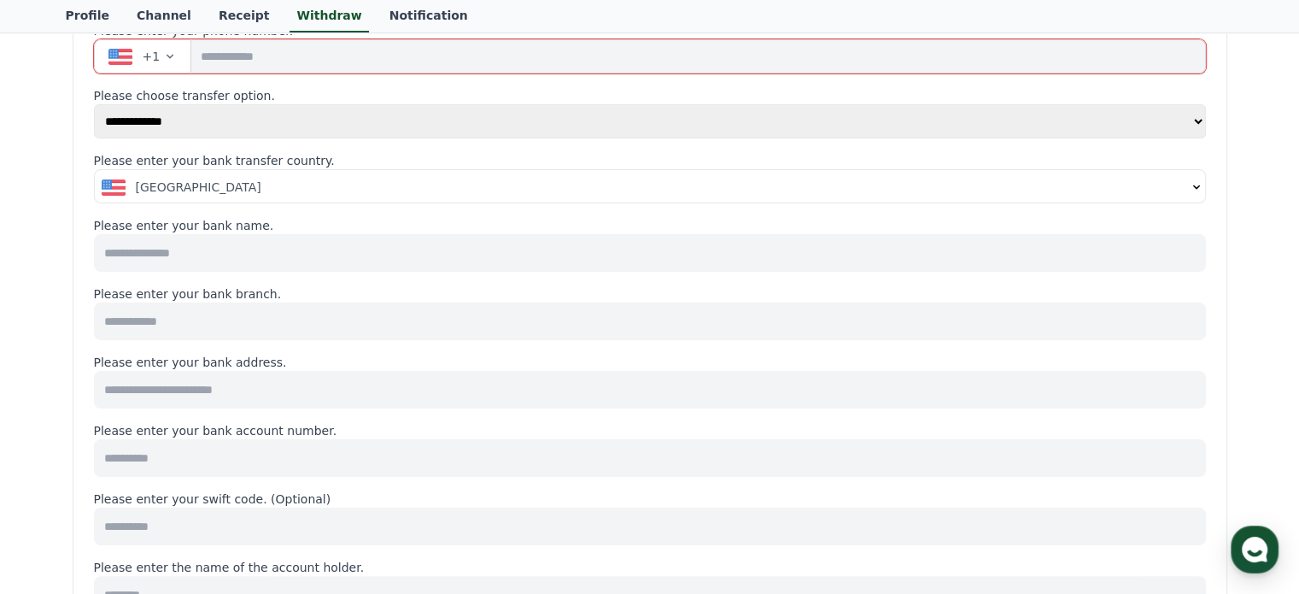
scroll to position [256, 0]
drag, startPoint x: 130, startPoint y: 176, endPoint x: 223, endPoint y: 176, distance: 93.1
click at [130, 176] on div "[GEOGRAPHIC_DATA]" at bounding box center [644, 184] width 1085 height 17
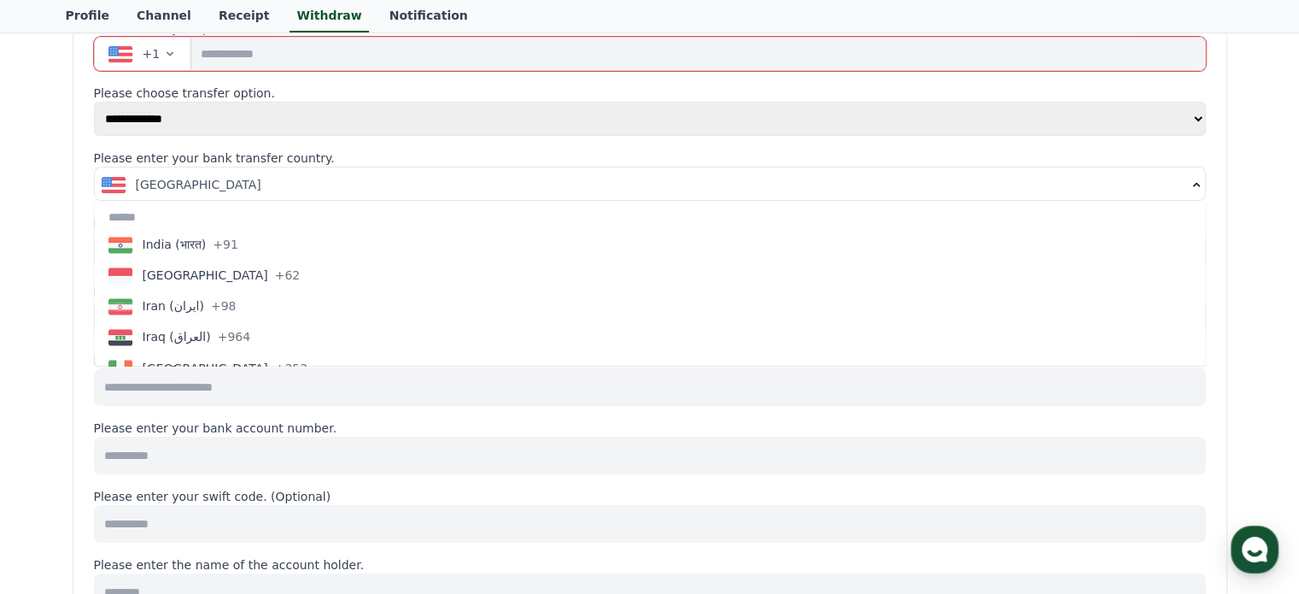
scroll to position [3075, 0]
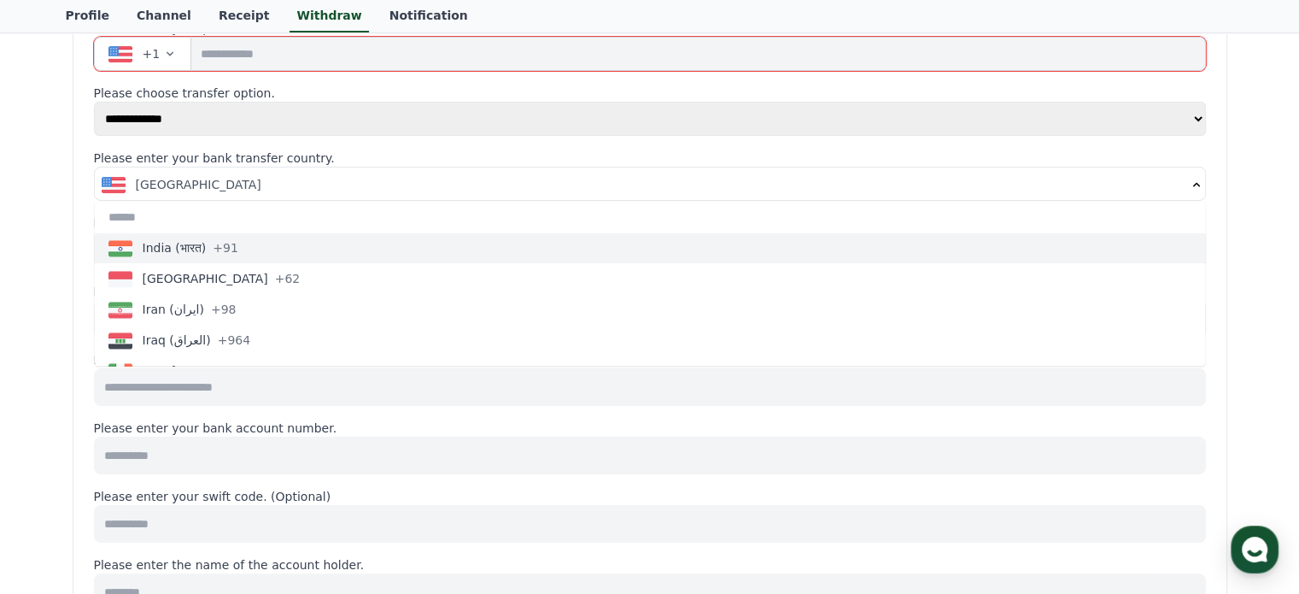
click at [220, 254] on span "+91" at bounding box center [226, 247] width 26 height 17
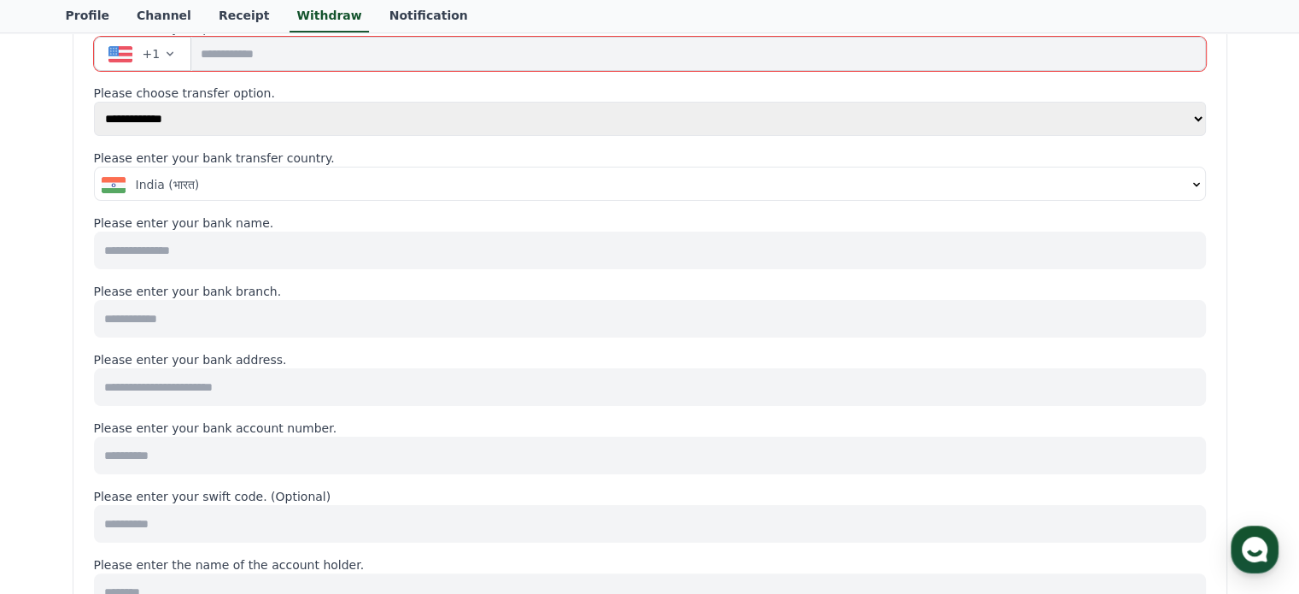
click at [304, 255] on input at bounding box center [650, 251] width 1112 height 38
click at [41, 278] on div "**********" at bounding box center [649, 511] width 1299 height 1298
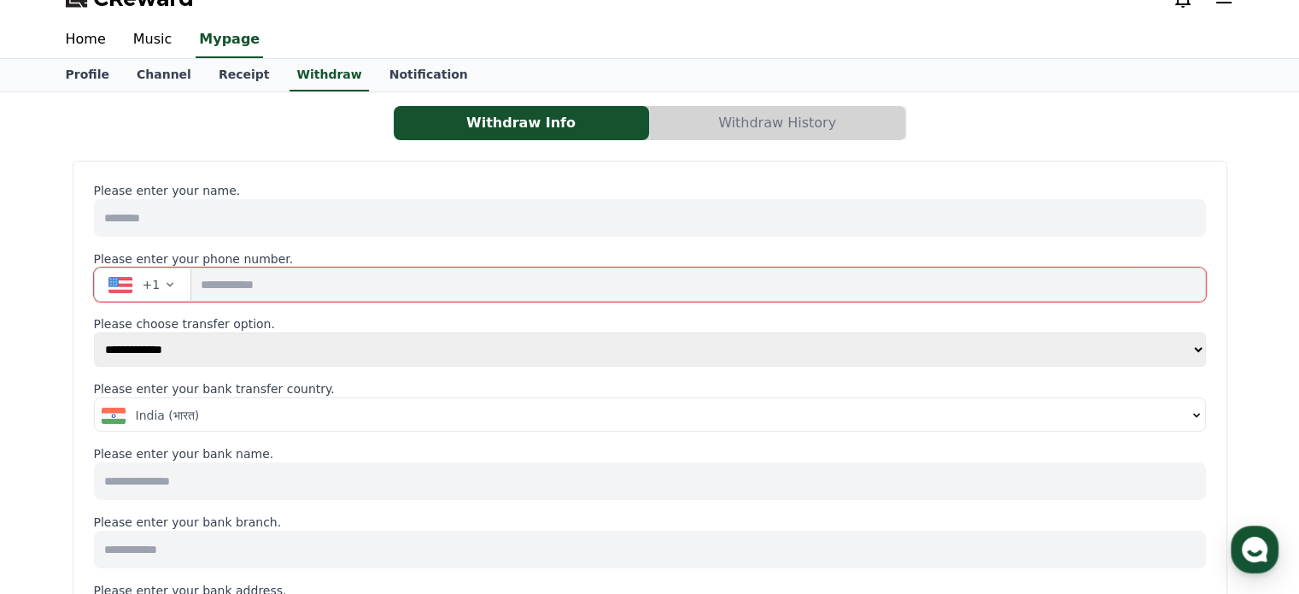
scroll to position [0, 0]
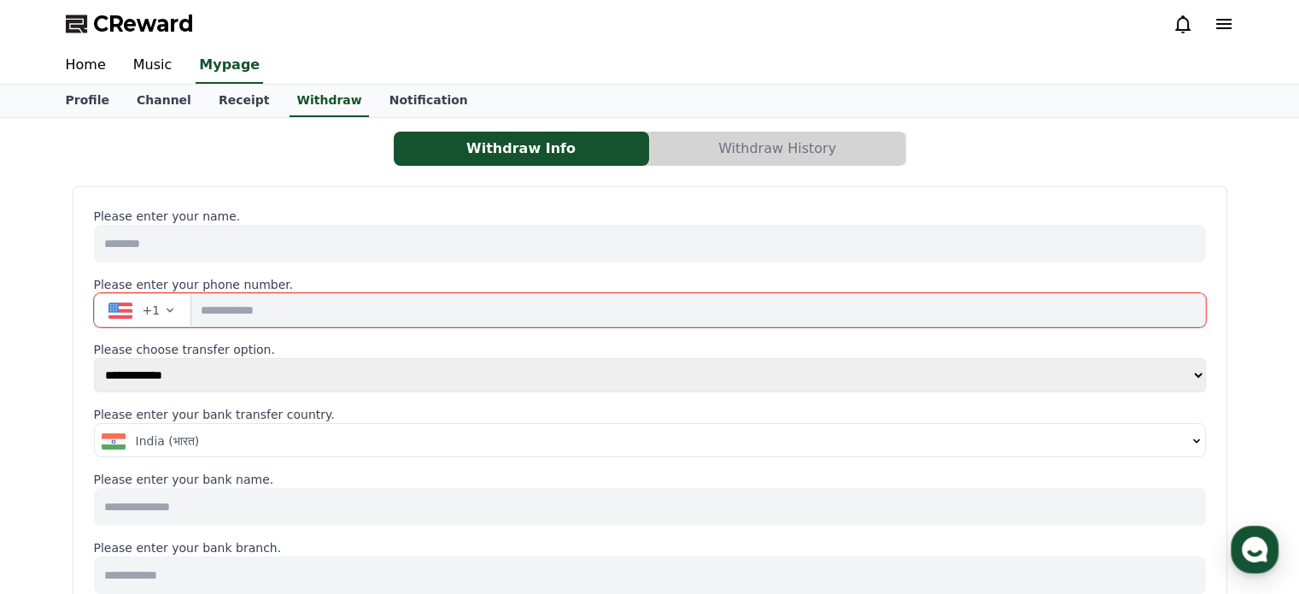
click at [183, 377] on select "**********" at bounding box center [650, 375] width 1112 height 34
select select "******"
click at [94, 358] on select "**********" at bounding box center [650, 375] width 1112 height 34
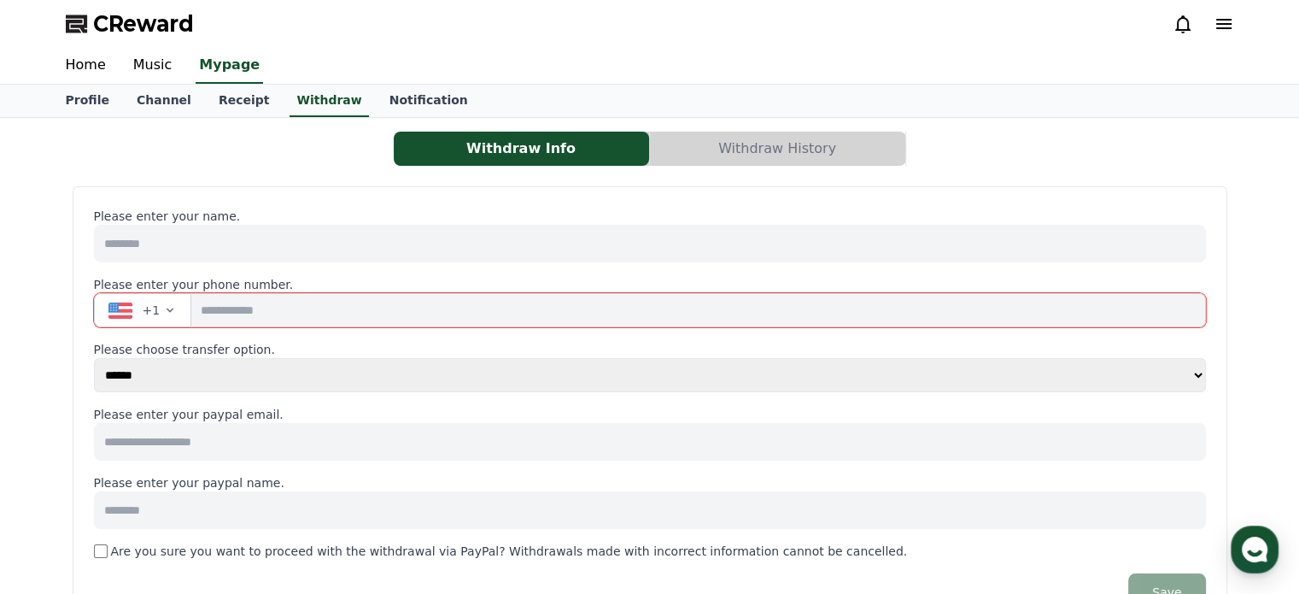
click at [172, 308] on button "+1" at bounding box center [143, 310] width 98 height 34
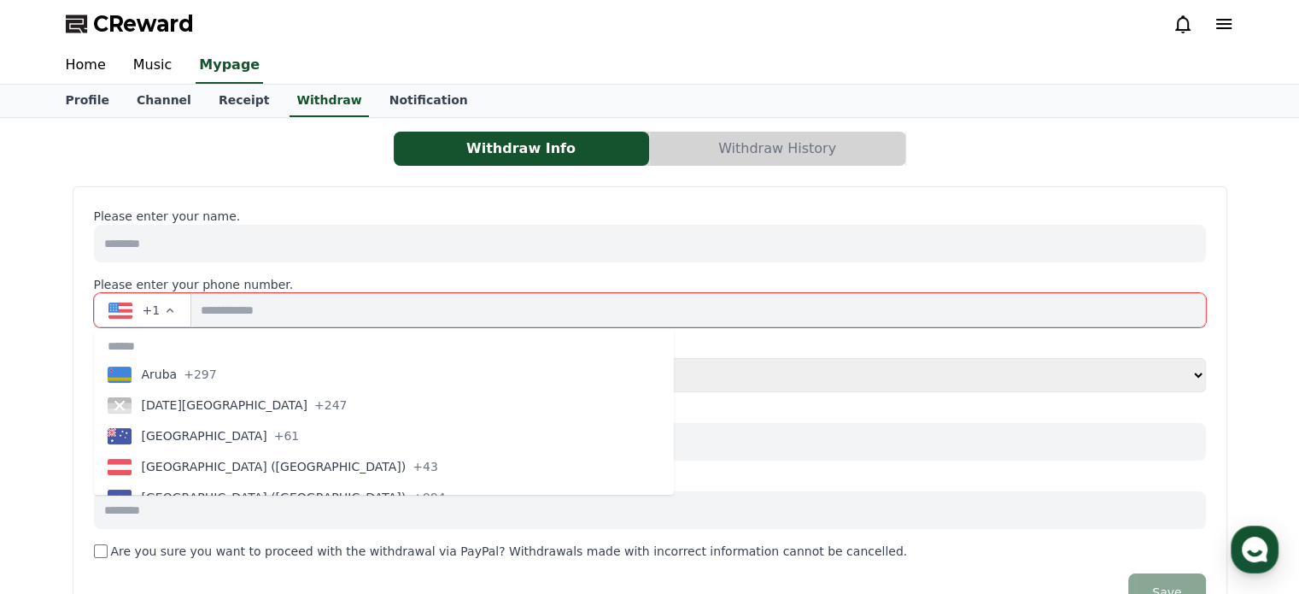
scroll to position [342, 0]
click at [34, 266] on div "Withdraw Info Withdraw History Please enter your name. Please enter your phone …" at bounding box center [649, 385] width 1299 height 535
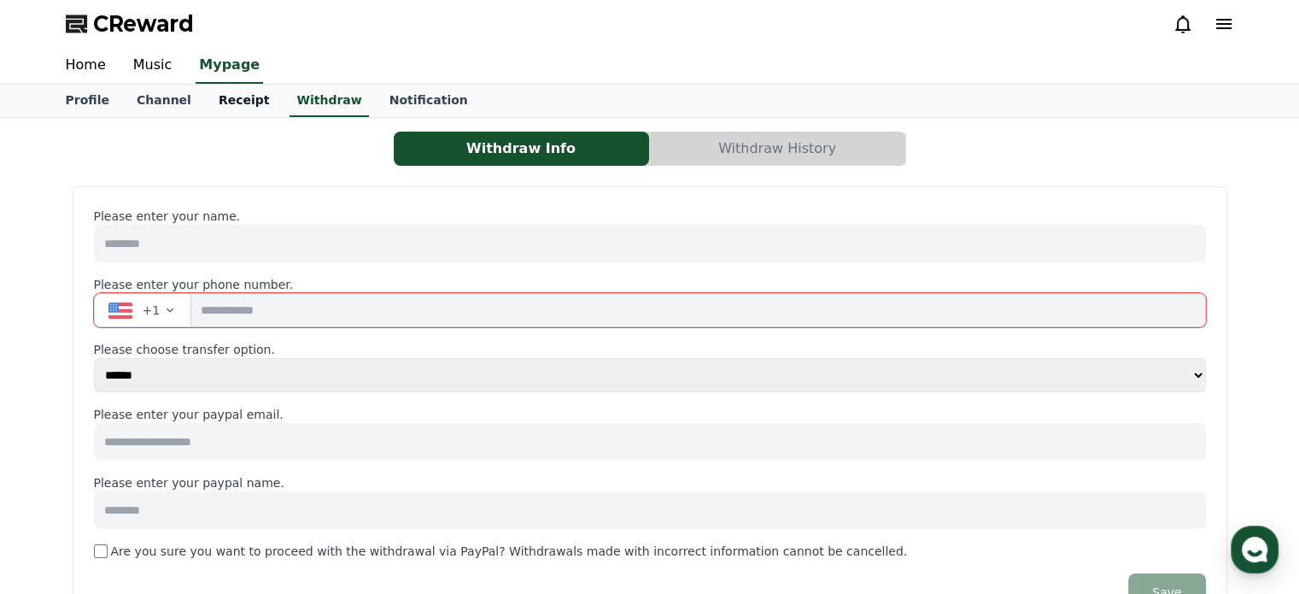
click at [232, 103] on link "Receipt" at bounding box center [244, 101] width 79 height 32
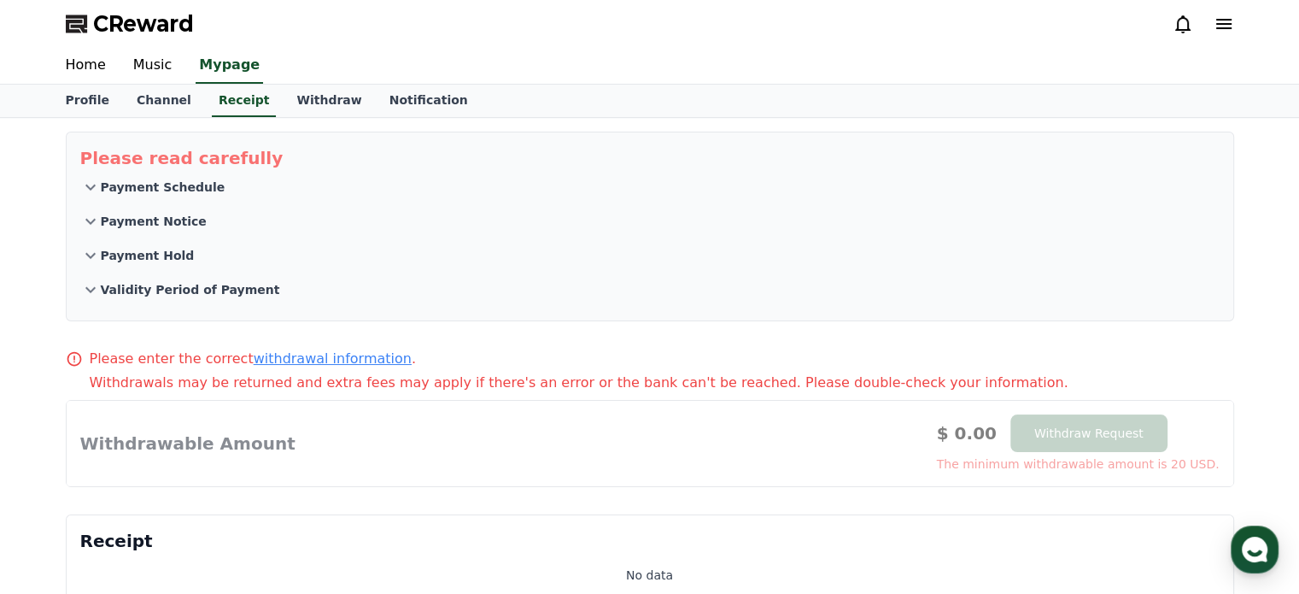
click at [97, 185] on icon at bounding box center [90, 187] width 21 height 21
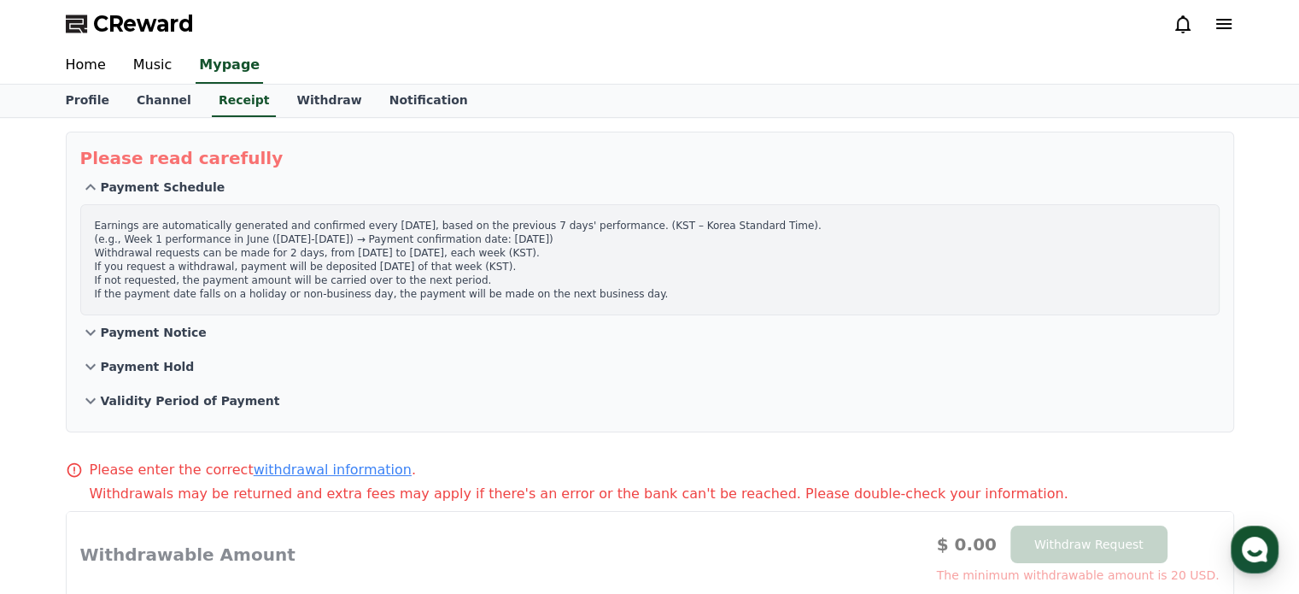
click at [97, 185] on icon at bounding box center [90, 187] width 21 height 21
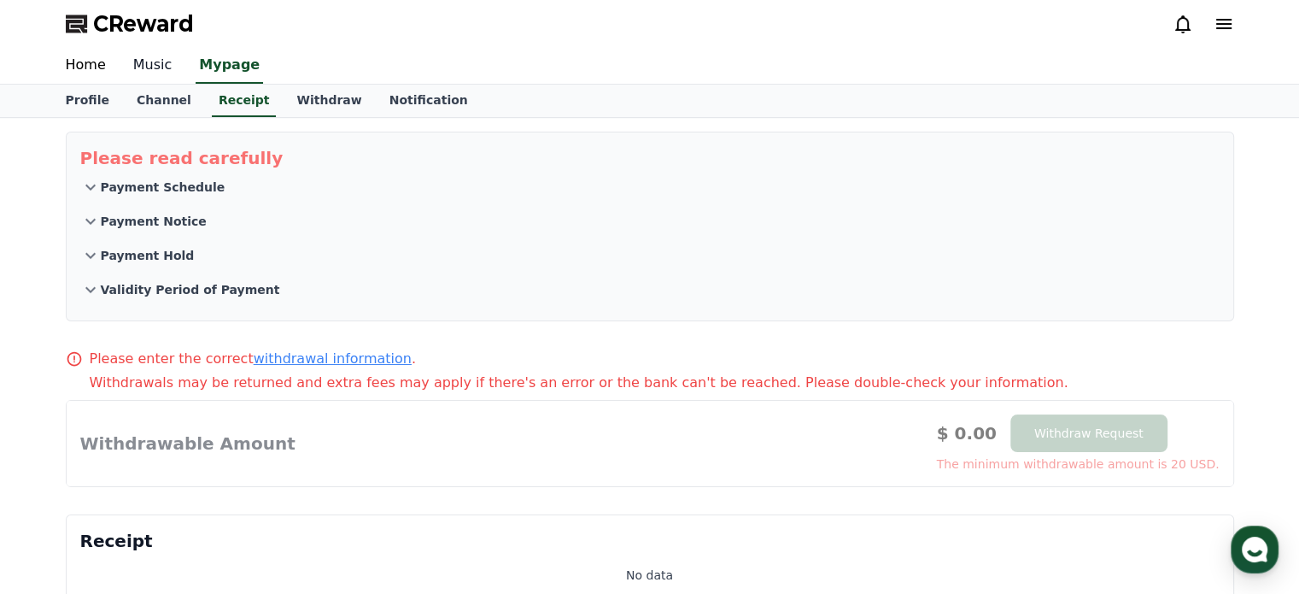
click at [157, 61] on link "Music" at bounding box center [153, 66] width 67 height 36
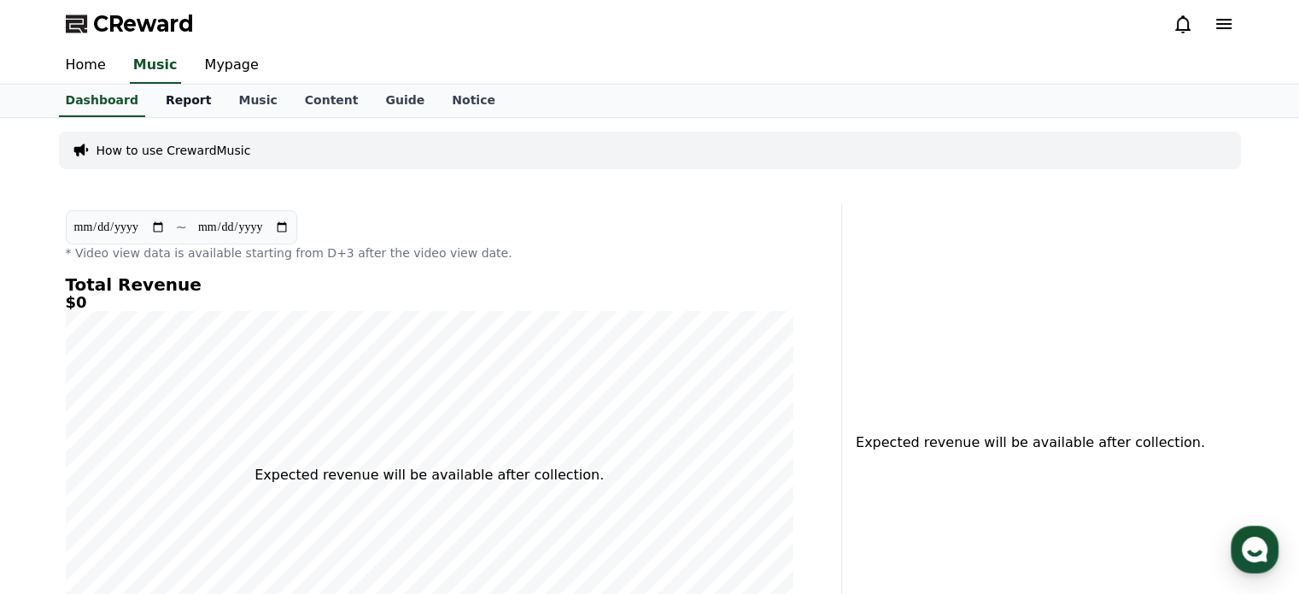
click at [190, 108] on link "Report" at bounding box center [188, 101] width 73 height 32
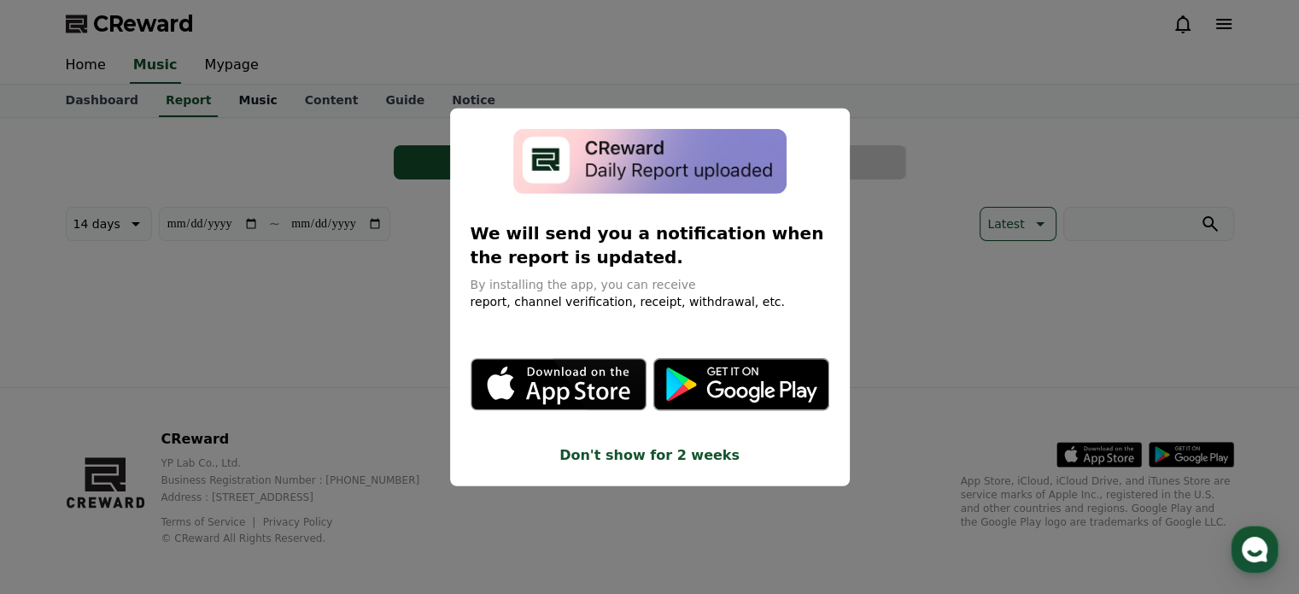
click at [226, 103] on button "close modal" at bounding box center [649, 297] width 1299 height 594
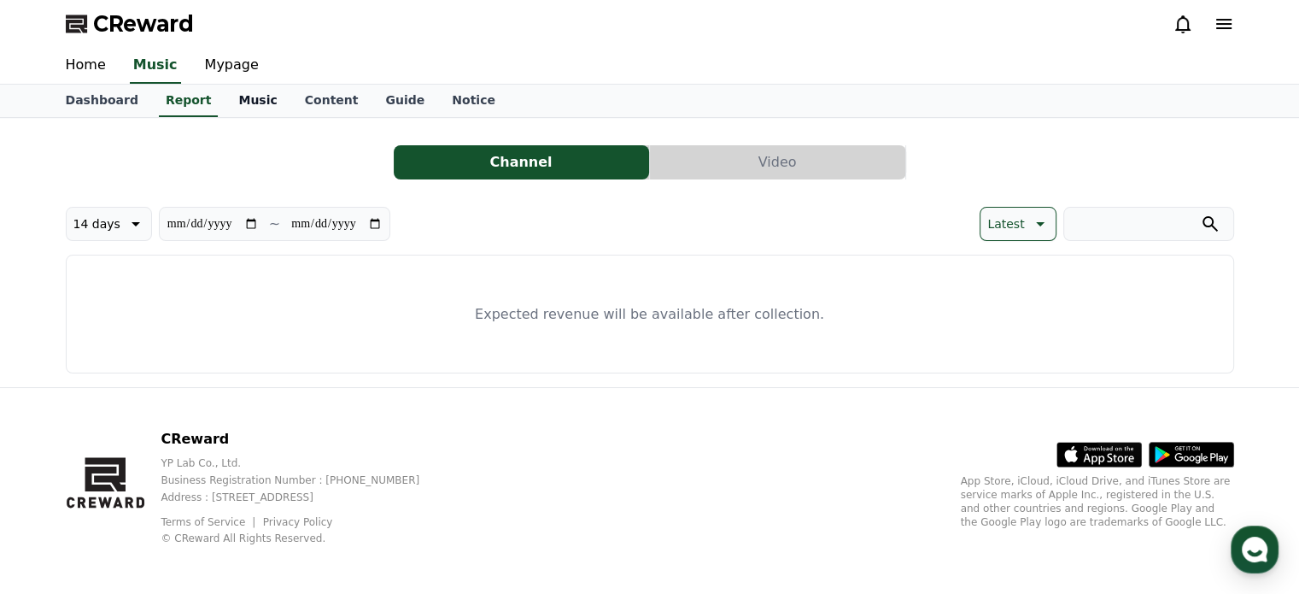
click at [226, 103] on link "Music" at bounding box center [258, 101] width 66 height 32
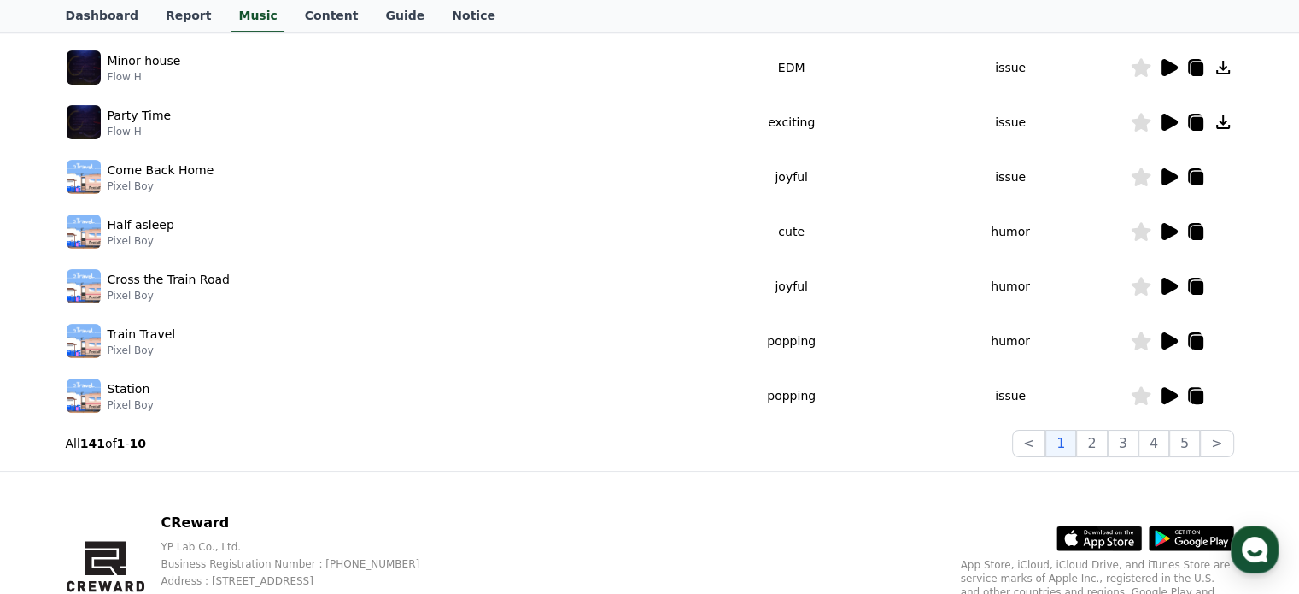
scroll to position [561, 0]
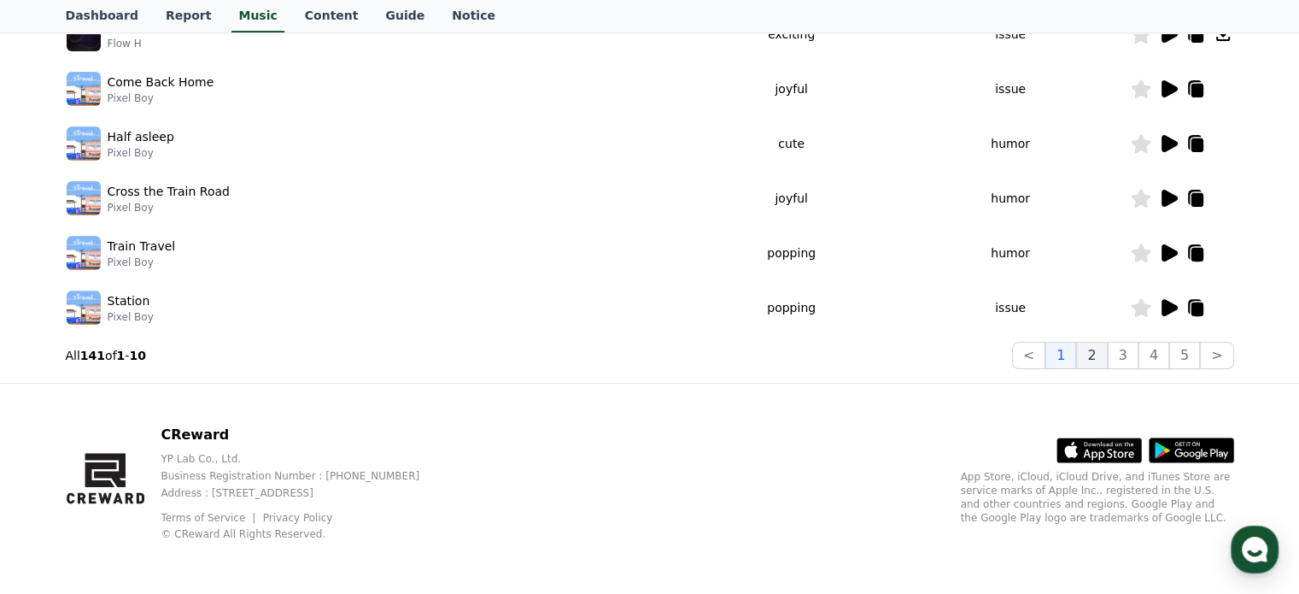
click at [1095, 358] on button "2" at bounding box center [1091, 355] width 31 height 27
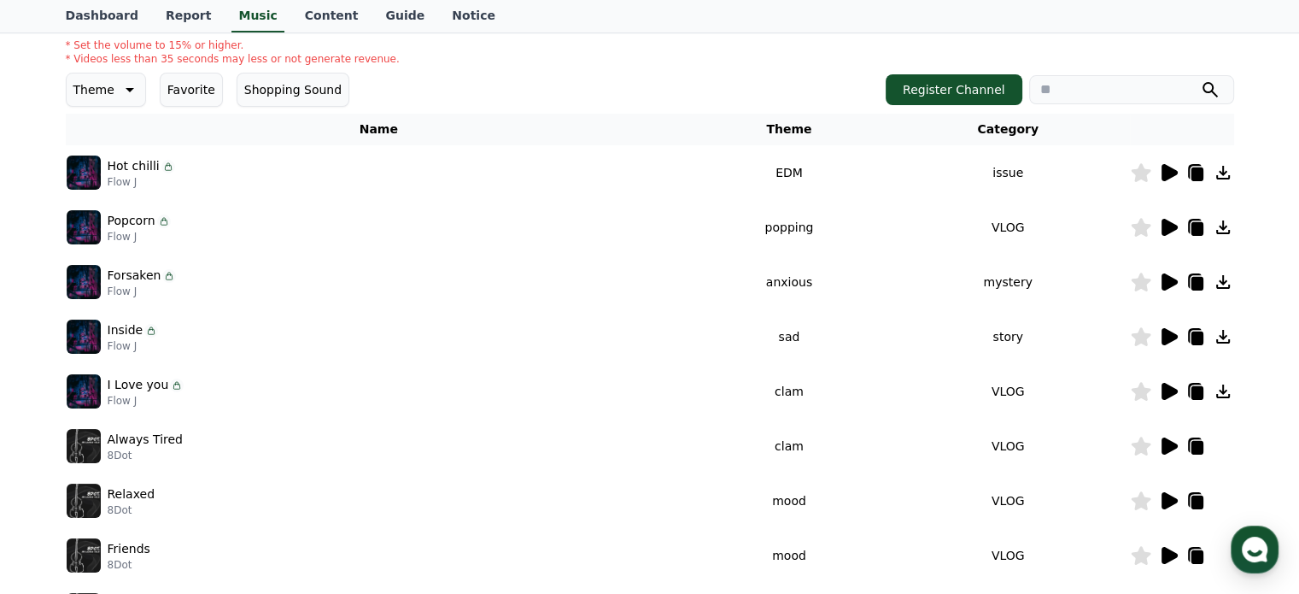
scroll to position [134, 0]
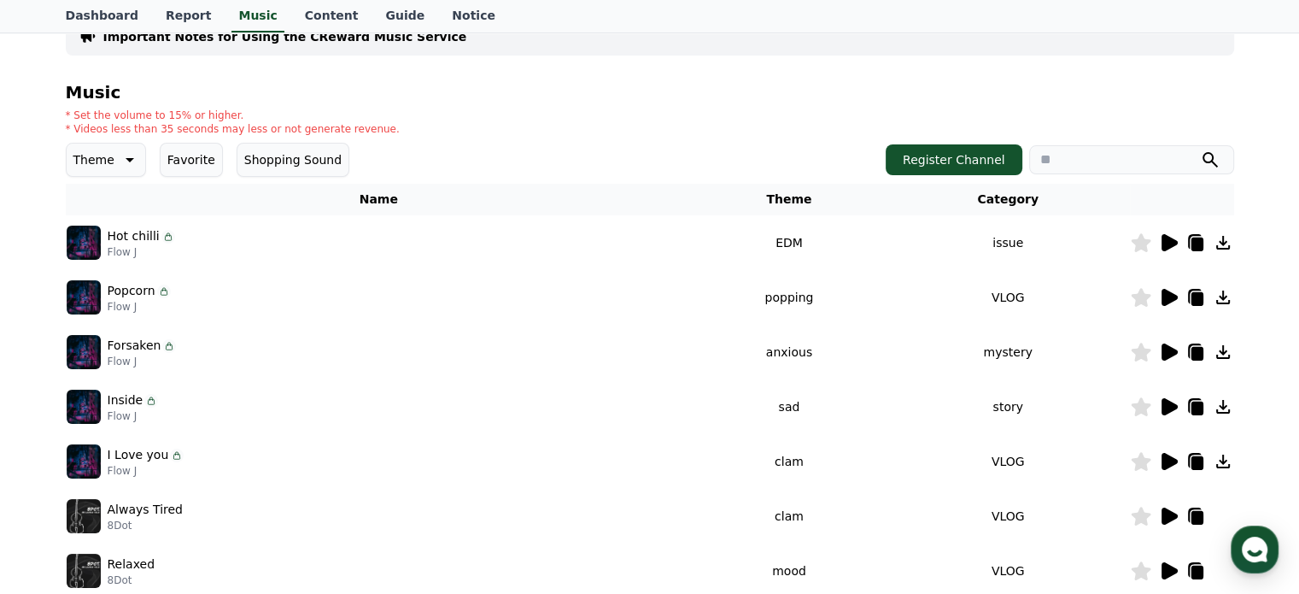
click at [1219, 349] on icon at bounding box center [1223, 352] width 21 height 21
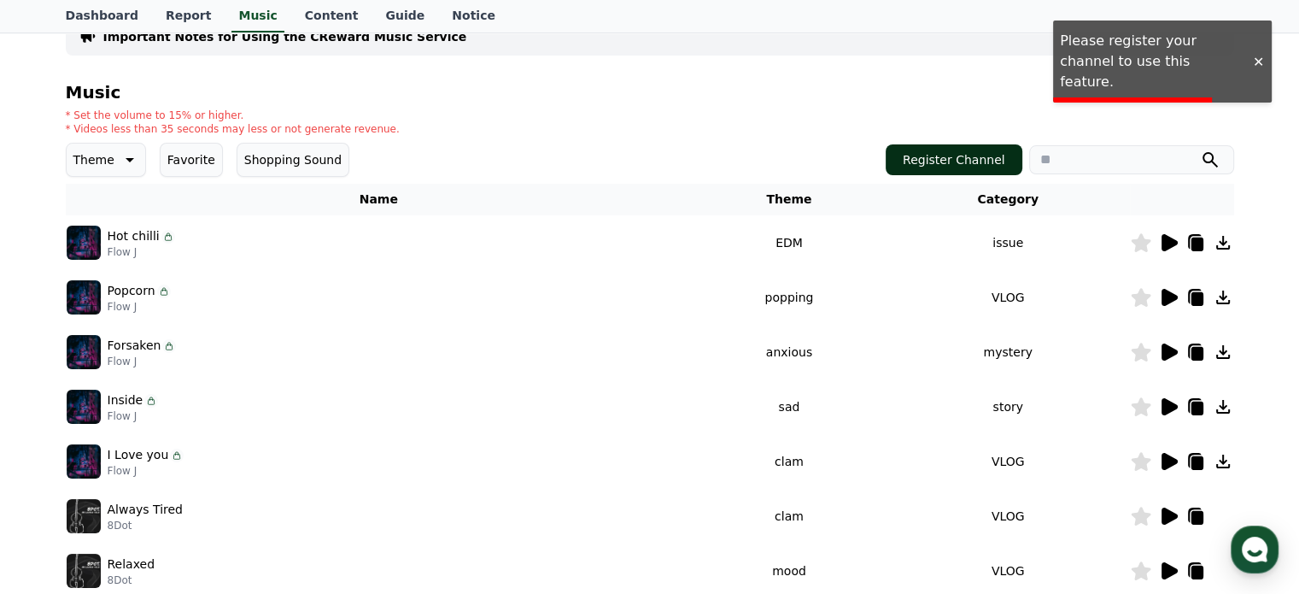
click at [945, 161] on button "Register Channel" at bounding box center [954, 159] width 137 height 31
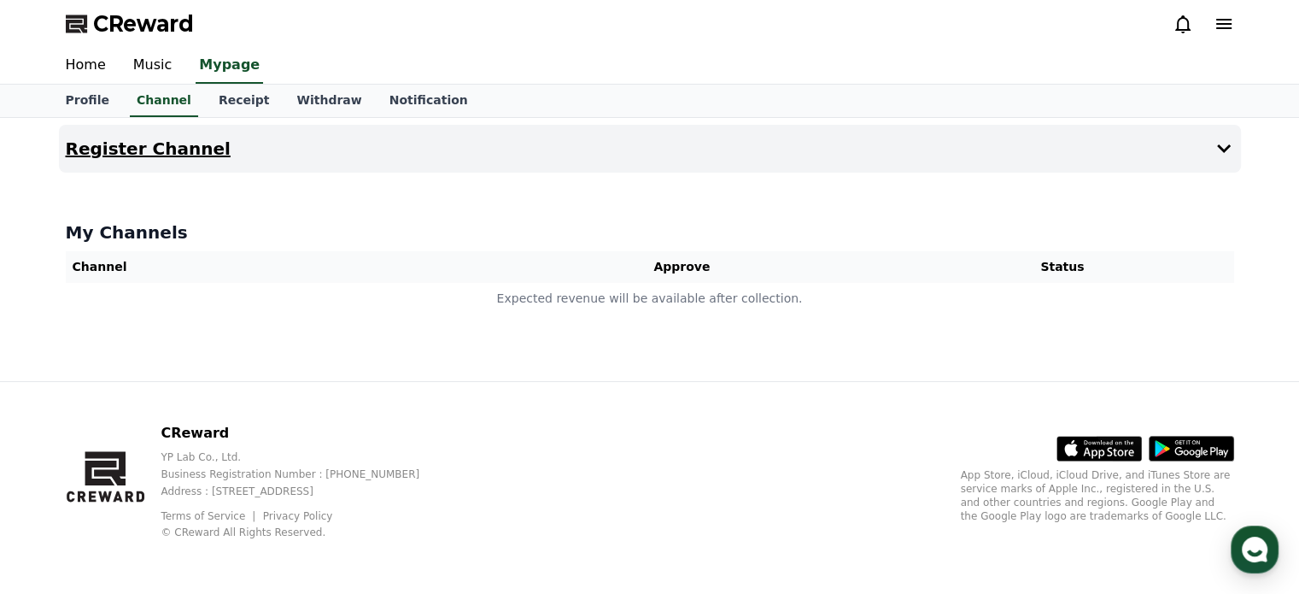
click at [1171, 145] on button "Register Channel" at bounding box center [650, 149] width 1182 height 48
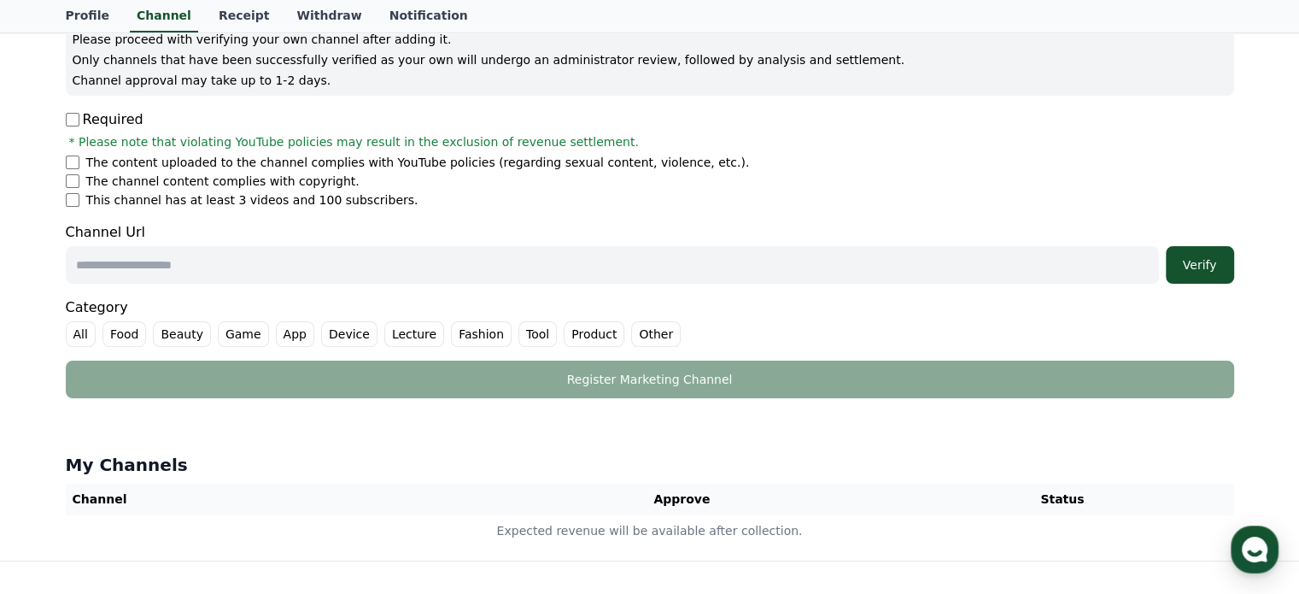
scroll to position [256, 0]
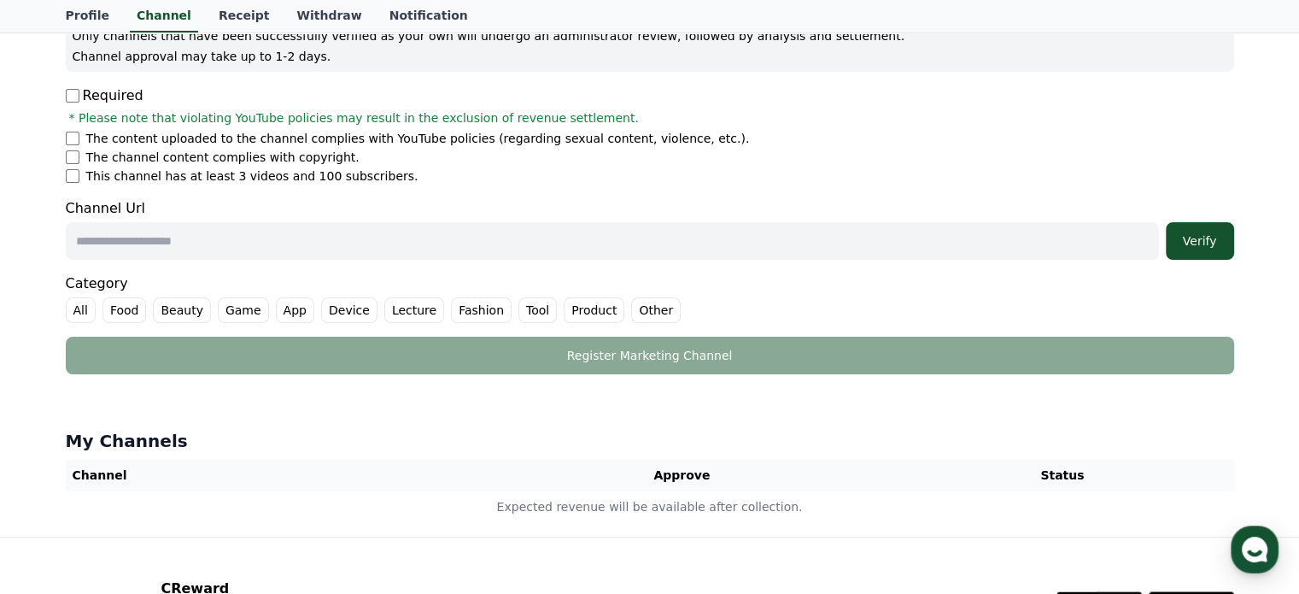
click at [631, 312] on label "Other" at bounding box center [656, 310] width 50 height 26
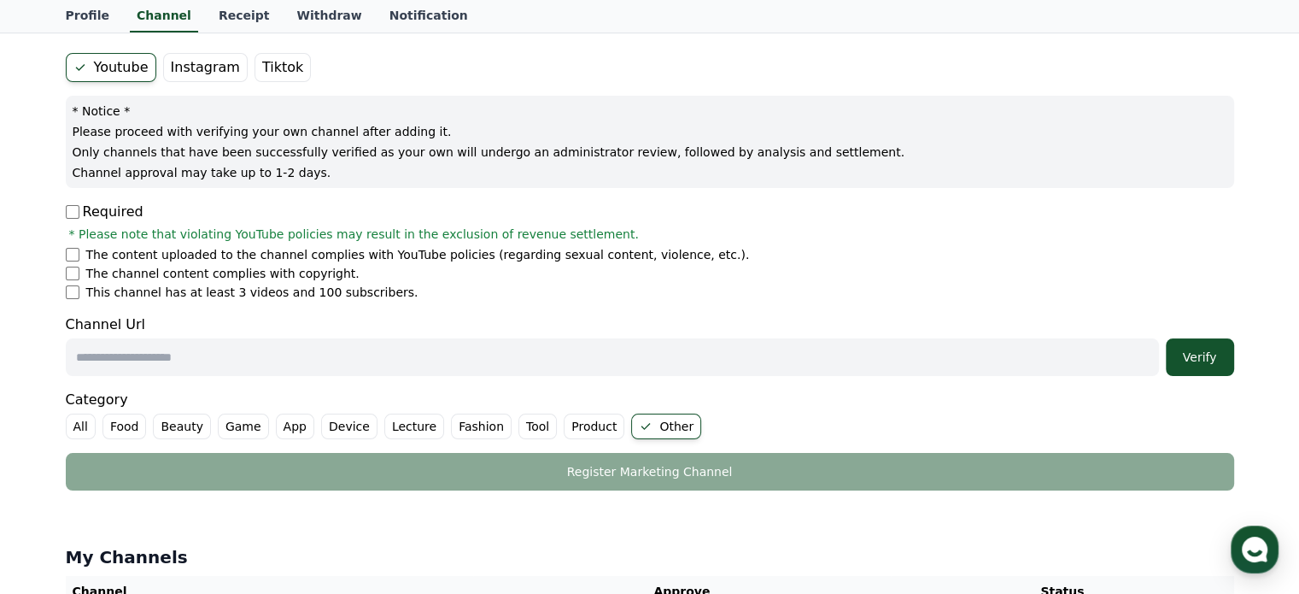
scroll to position [171, 0]
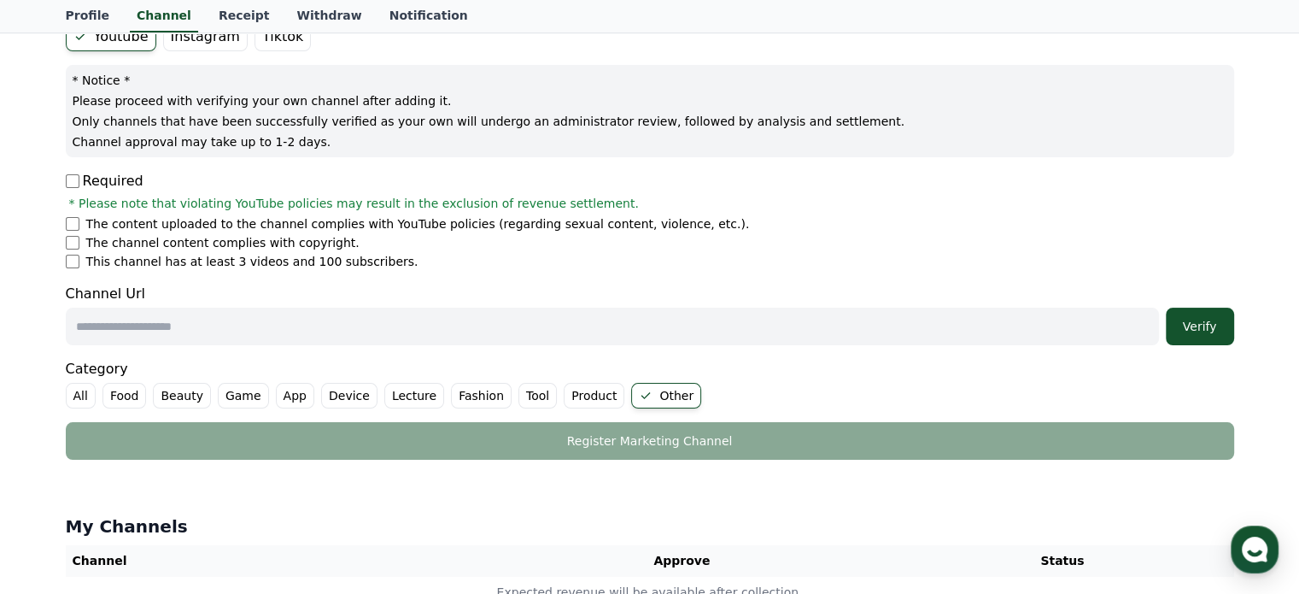
click at [191, 322] on input "text" at bounding box center [612, 327] width 1093 height 38
click at [319, 327] on input "text" at bounding box center [612, 327] width 1093 height 38
paste input "**********"
type input "**********"
click at [1216, 331] on div "Verify" at bounding box center [1200, 326] width 55 height 17
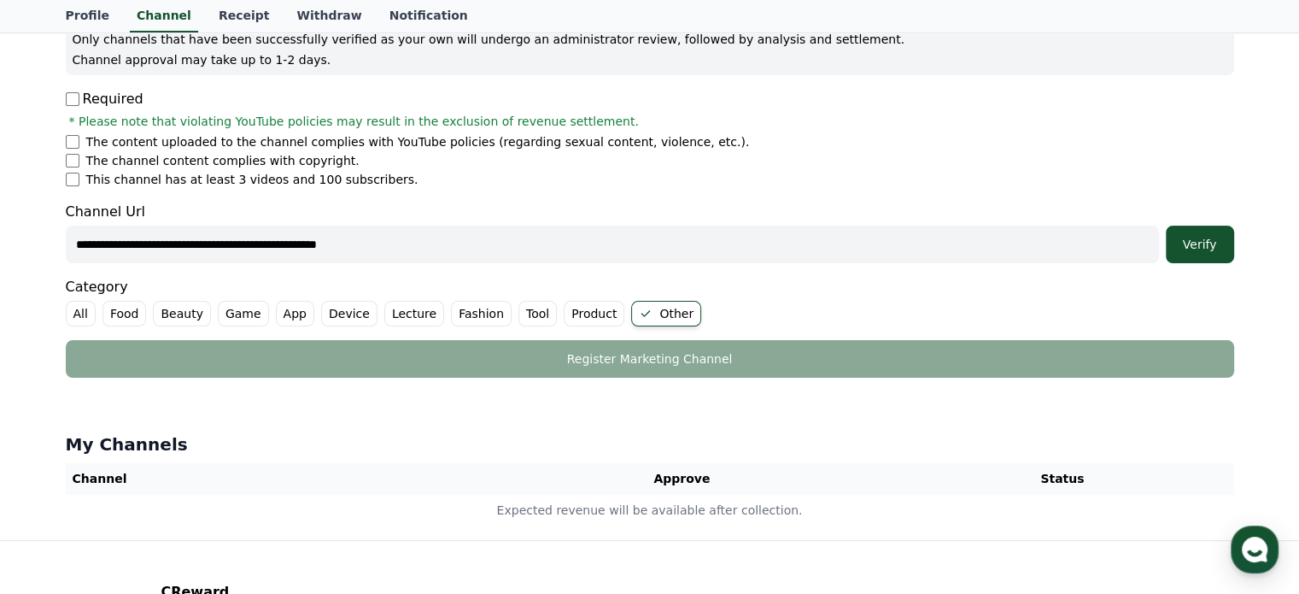
scroll to position [256, 0]
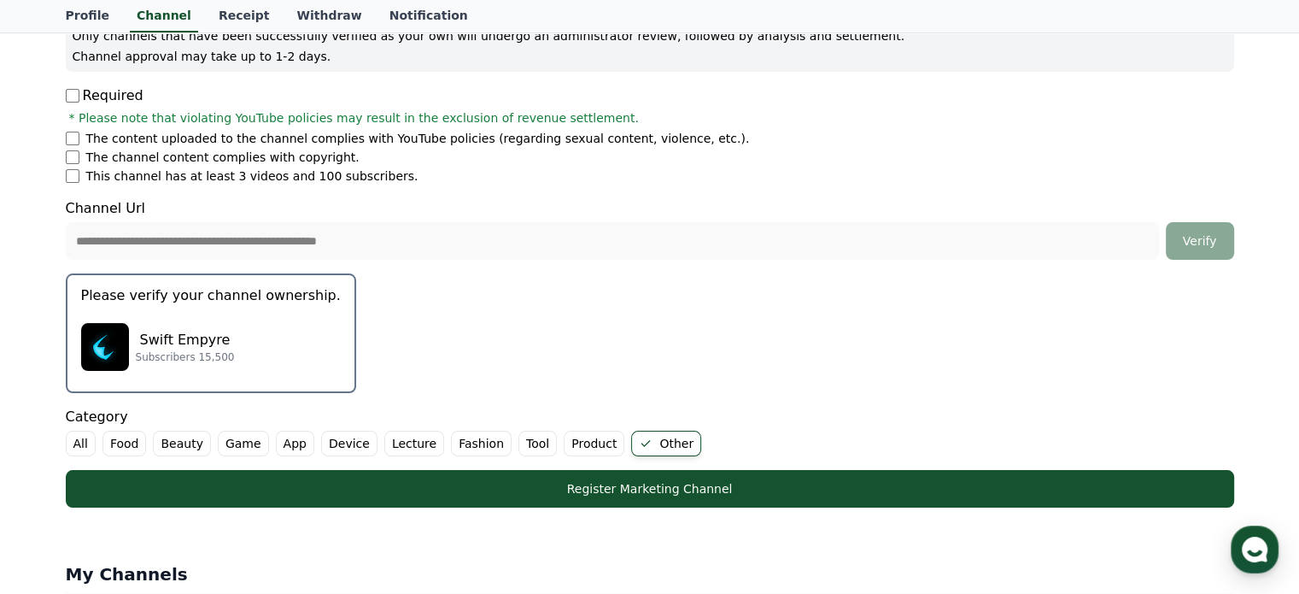
click at [244, 292] on p "Please verify your channel ownership." at bounding box center [211, 295] width 260 height 21
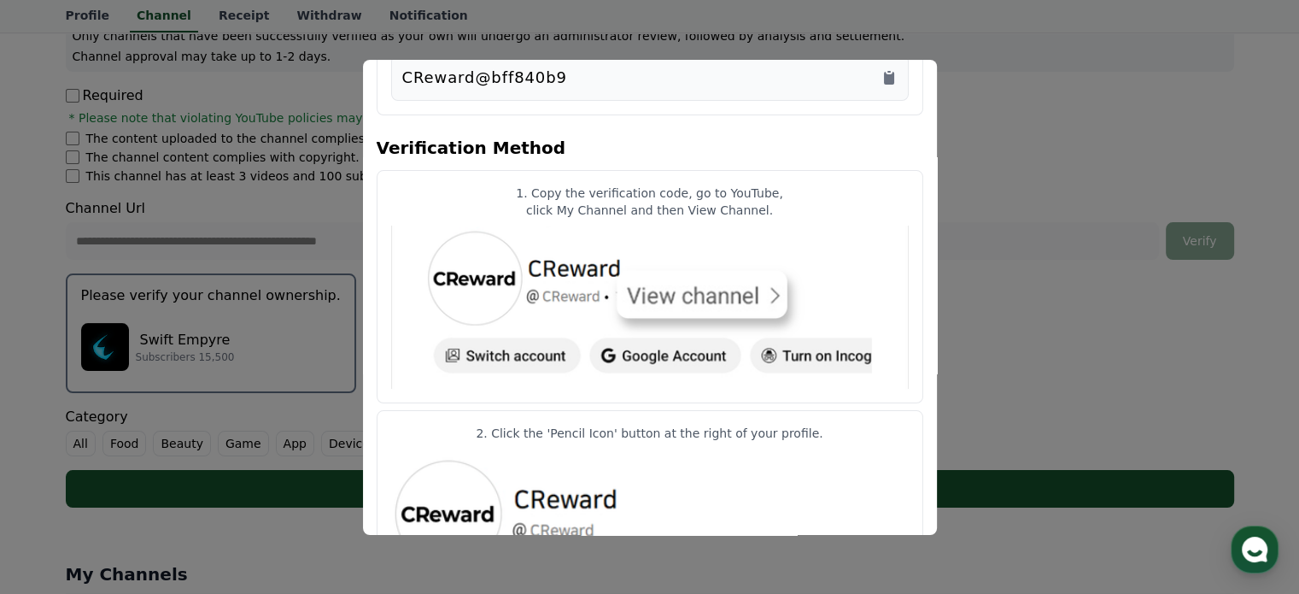
scroll to position [0, 0]
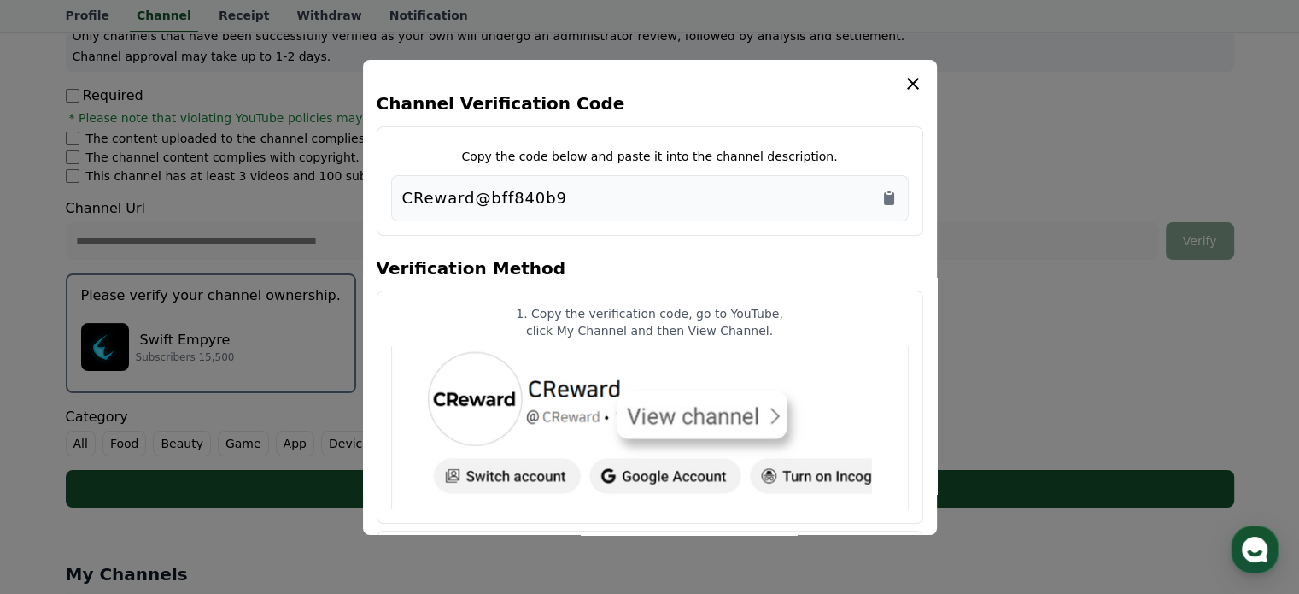
click at [875, 196] on div "CReward@bff840b9" at bounding box center [649, 198] width 495 height 24
click at [890, 202] on icon "Copy to clipboard" at bounding box center [889, 198] width 10 height 13
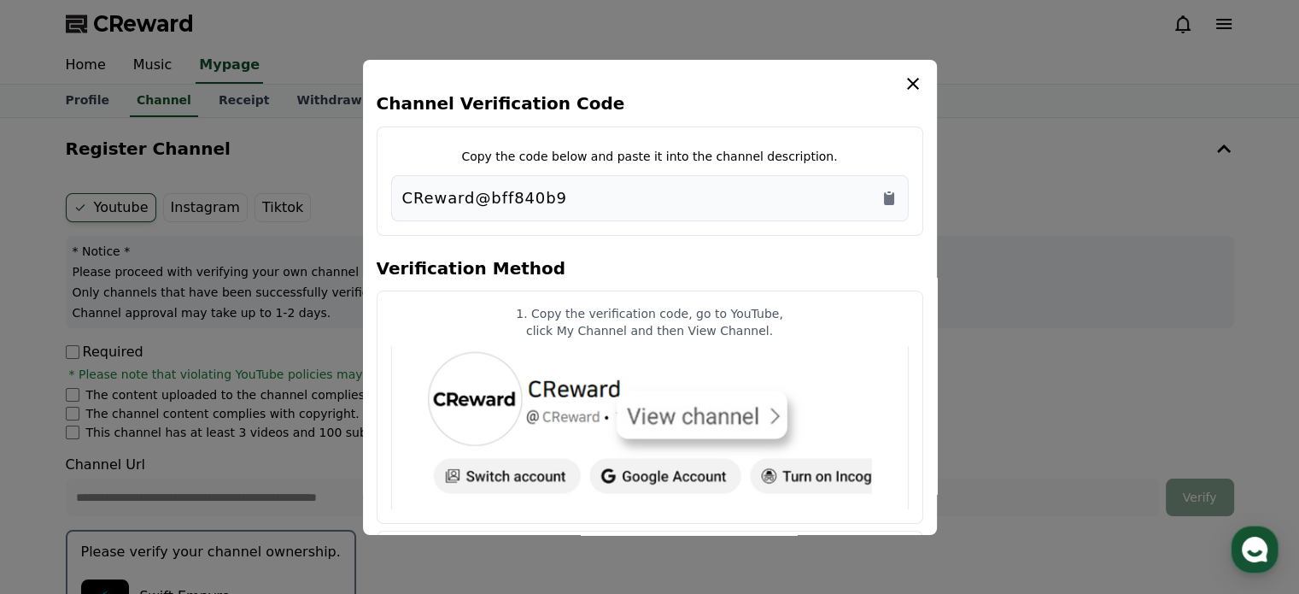
click at [914, 85] on icon "modal" at bounding box center [913, 84] width 12 height 12
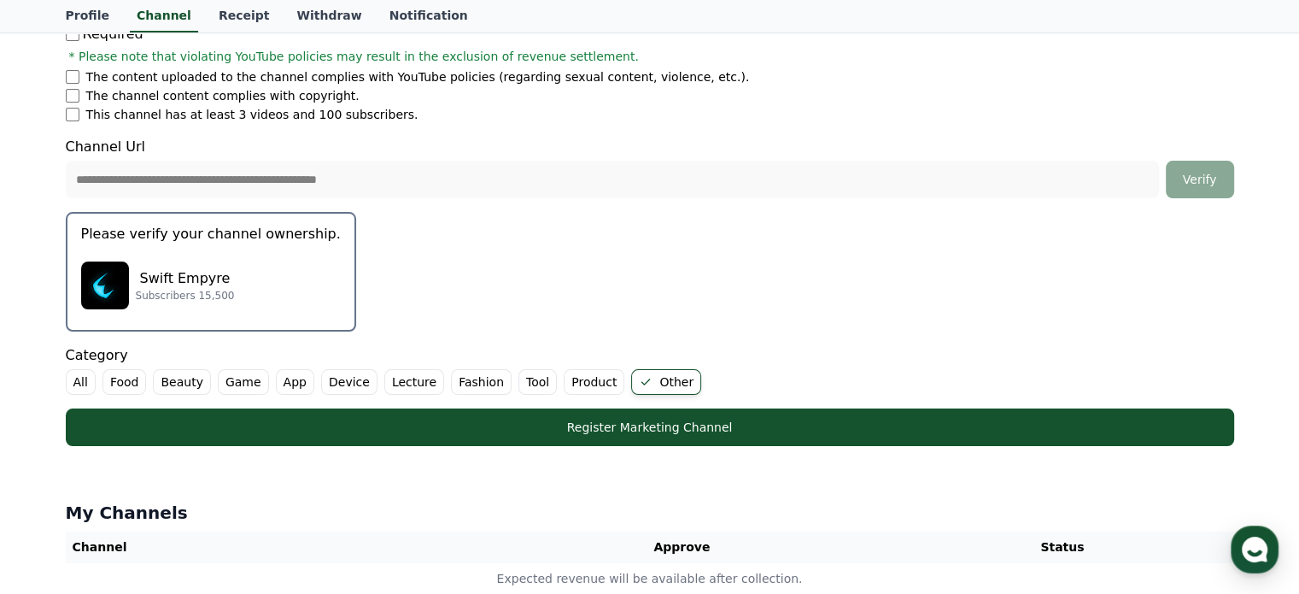
scroll to position [342, 0]
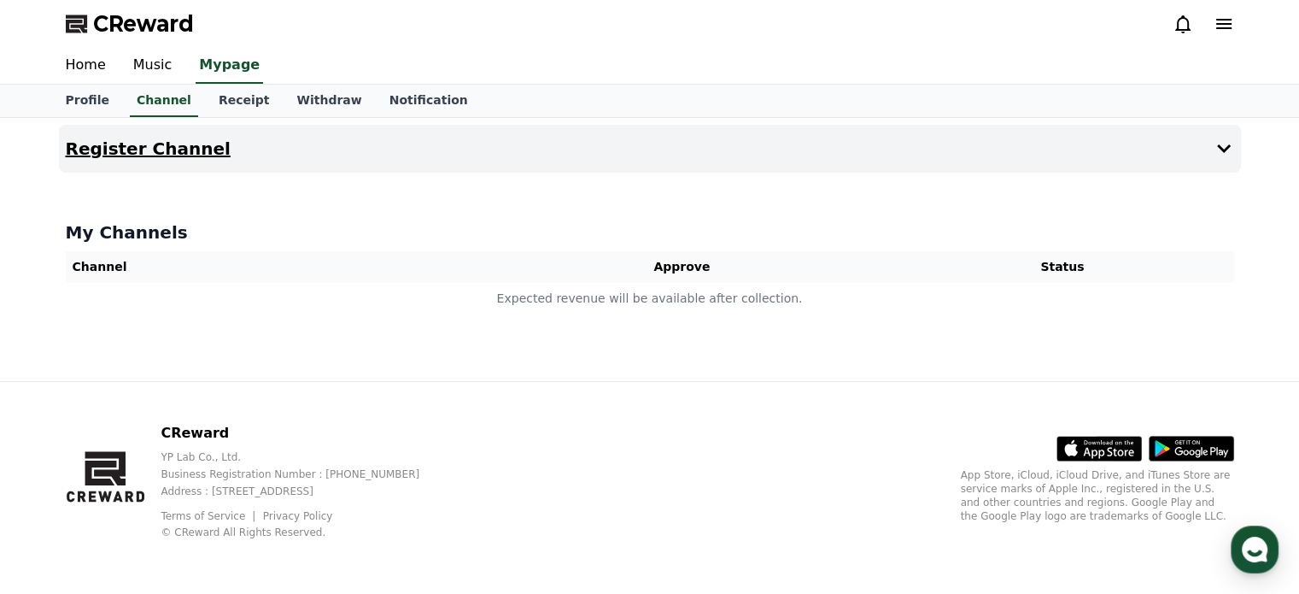
click at [1199, 158] on button "Register Channel" at bounding box center [650, 149] width 1182 height 48
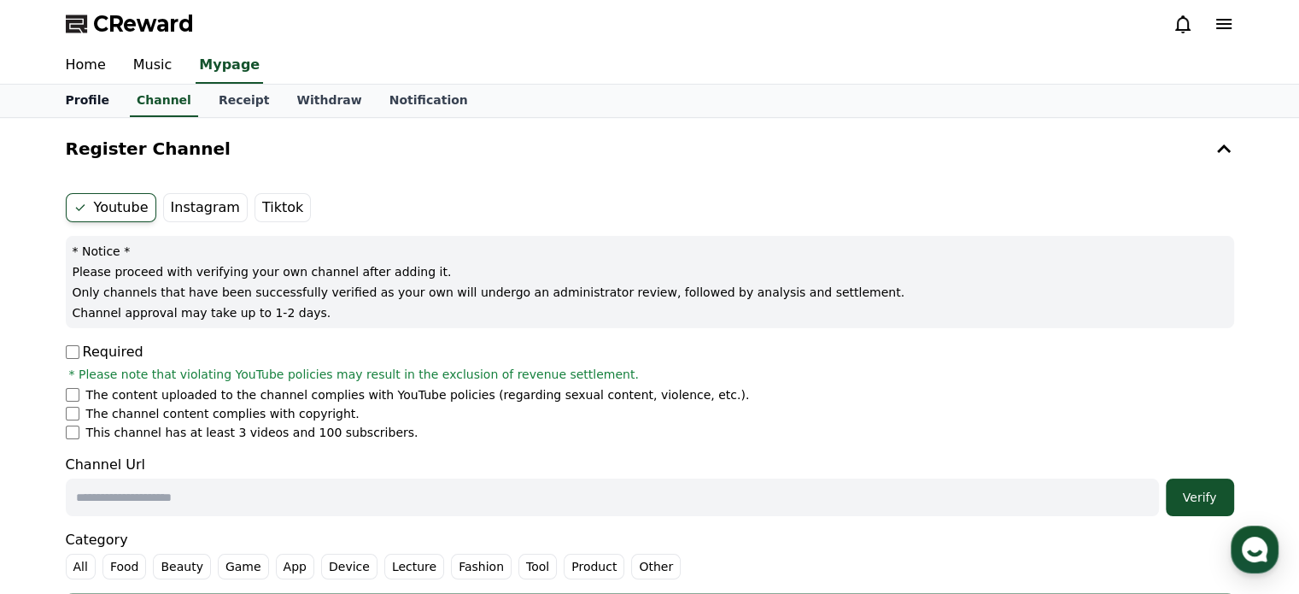
click at [86, 112] on link "Profile" at bounding box center [87, 101] width 71 height 32
select select "**********"
